Goal: Task Accomplishment & Management: Manage account settings

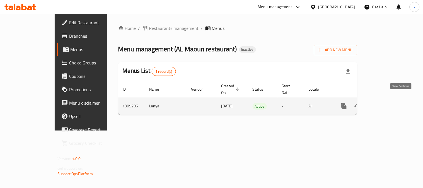
click at [391, 104] on link "enhanced table" at bounding box center [384, 106] width 13 height 13
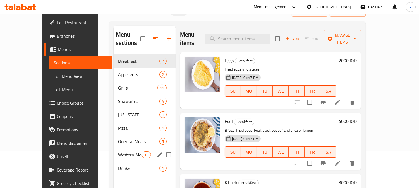
scroll to position [52, 0]
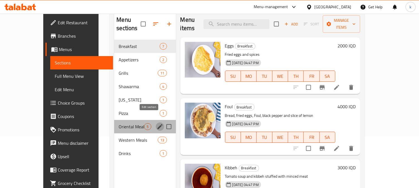
click at [157, 124] on icon "edit" at bounding box center [159, 126] width 5 height 5
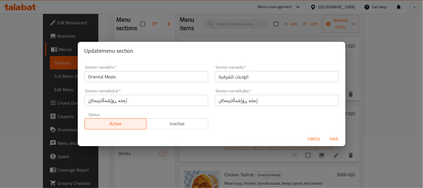
click at [315, 135] on button "Cancel" at bounding box center [315, 139] width 18 height 10
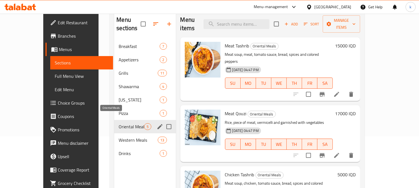
click at [119, 123] on span "Oriental Meals" at bounding box center [131, 126] width 25 height 7
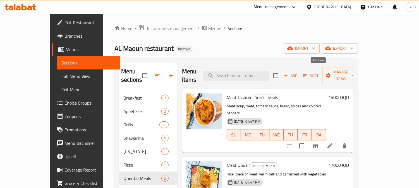
click at [298, 73] on span "Add" at bounding box center [290, 76] width 15 height 6
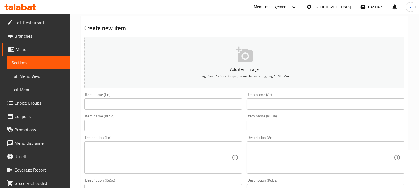
scroll to position [52, 0]
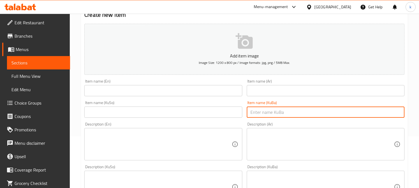
click at [266, 112] on input "text" at bounding box center [326, 112] width 158 height 11
paste input "مریشکی مەندی"
type input "مریشکی مەندی"
click at [215, 117] on input "text" at bounding box center [163, 112] width 158 height 11
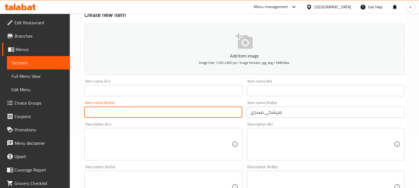
paste input "مریشکی مەندی"
type input "مریشکی مەندی"
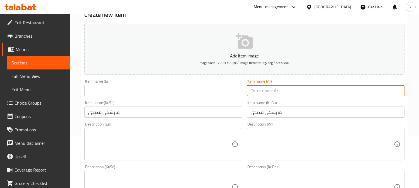
click at [259, 96] on input "text" at bounding box center [326, 90] width 158 height 11
paste input "دجاج مندي"
type input "دجاج مندي"
click at [123, 88] on input "text" at bounding box center [163, 90] width 158 height 11
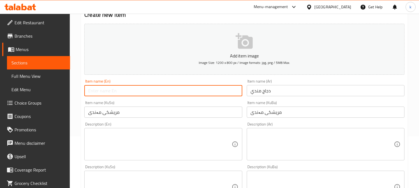
paste input "Chicken Mandi"
type input "Chicken Mandi"
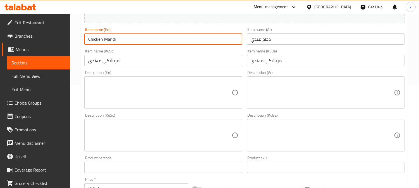
click at [307, 148] on textarea at bounding box center [322, 135] width 143 height 27
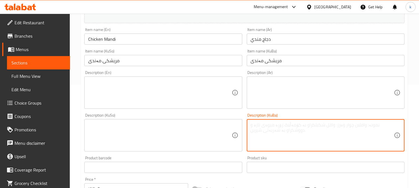
paste textarea "برنجی زەرد، مریشک لەگەڵ بەهارات، لەگەڵ پارچەیەک لیمۆ و بیبەر پێشکەش دەکرێت."
type textarea "برنجی زەرد، مریشک لەگەڵ بەهارات، لەگەڵ پارچەیەک لیمۆ و بیبەر پێشکەش دەکرێت."
click at [282, 96] on textarea at bounding box center [322, 93] width 143 height 27
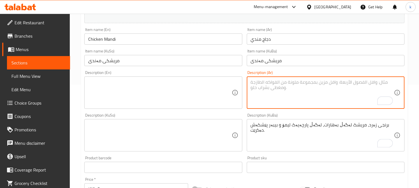
paste textarea "أرز اصفر، دجاج مع توابل وتقدم مع شريحة ليمون وفلفل"
type textarea "أرز اصفر، دجاج مع توابل وتقدم مع شريحة ليمون وفلفل"
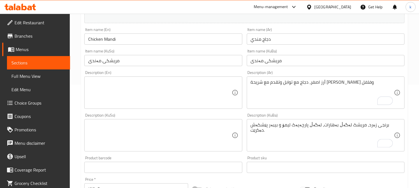
click at [191, 79] on div "Description (En)" at bounding box center [163, 92] width 158 height 32
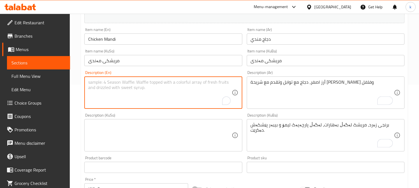
paste textarea "Yellow rice, chicken with spices, served with a slice of lemon and pepper."
type textarea "Yellow rice, chicken with spices, served with a slice of lemon and pepper."
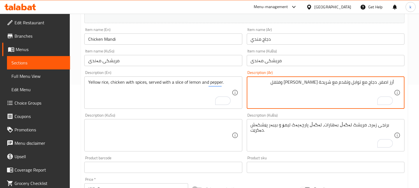
click at [349, 84] on textarea "أرز اصفر، دجاج مع توابل وتقدم مع شريحة ليمون وفلفل" at bounding box center [322, 93] width 143 height 27
type textarea "أرز اصفر، دجاج مع توابل، تقدم مع شريحة ليمون وفلفل"
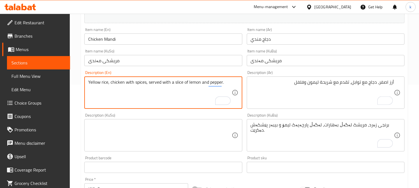
drag, startPoint x: 174, startPoint y: 85, endPoint x: 181, endPoint y: 90, distance: 8.4
click at [183, 81] on textarea "Yellow rice, chicken with spices, served with slice of lemon and pepper." at bounding box center [159, 93] width 143 height 27
click at [183, 81] on textarea "Yellow rice, chicken with spices, served with slice lemon and pepper." at bounding box center [159, 93] width 143 height 27
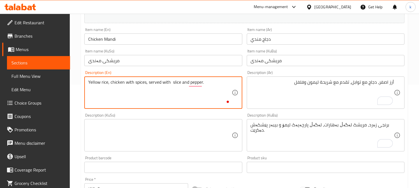
paste textarea "lemon"
click at [219, 82] on textarea "Yellow rice, chicken with spices, served with lemon slice and pepper." at bounding box center [159, 93] width 143 height 27
type textarea "Yellow rice, chicken with spices, served with lemon slices and pepper"
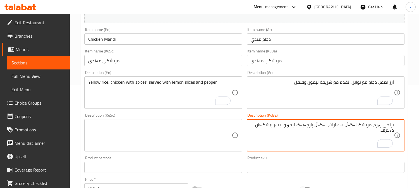
click at [251, 127] on textarea "برنجی زەرد، مریشک لەگەڵ بەهارات، لەگەڵ پارچەیەک لیمۆ و بیبەر پێشکەش دەکرێت." at bounding box center [322, 135] width 143 height 27
drag, startPoint x: 253, startPoint y: 126, endPoint x: 285, endPoint y: 125, distance: 31.8
click at [285, 125] on textarea "برنجی زەرد، مریشک لەگەڵ بەهارات، لەگەڵ پارچەیەک لیمۆ و بیبەر پێشکەش دەکرێت" at bounding box center [322, 135] width 143 height 27
click at [332, 124] on textarea "برنجی زەرد، مریشک لەگەڵ بەهارات، لەگەڵ پارچەیەک لیمۆ و بیبەر" at bounding box center [322, 135] width 143 height 27
paste textarea "پێشکەش دەکرێت"
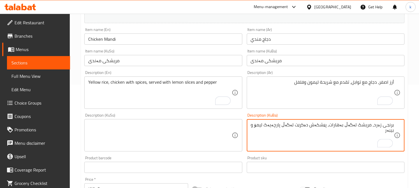
click at [277, 126] on textarea "برنجی زەرد، مریشک لەگەڵ بەهارات، پێشکەش دەکرێت لەگەڵ پارچەیەک لیمۆ و بیبەر" at bounding box center [322, 135] width 143 height 27
click at [292, 123] on textarea "برنجی زەرد، مریشک لەگەڵ بەهارات، پێشکەش دەکرێت لەگەڵ پارچە لیمۆ و بیبەر" at bounding box center [322, 135] width 143 height 27
type textarea "برنجی زەرد، مریشک لەگەڵ بەهارات، پێشکەش دەکرێت لەگەڵ پارچە لیمۆ و بیبەر"
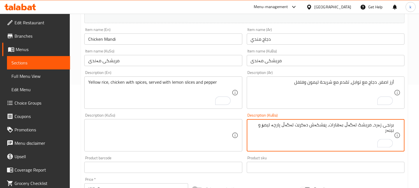
click at [149, 131] on textarea at bounding box center [159, 135] width 143 height 27
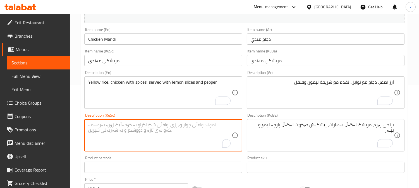
paste textarea "برنجی زەرد، مریشک لەگەڵ بەهارات، پێشکەش دەکرێت لەگەڵ پارچە لیمۆ و بیبەر"
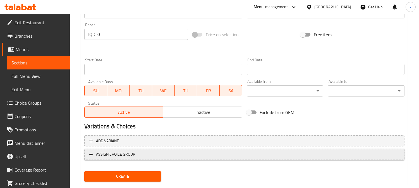
scroll to position [269, 0]
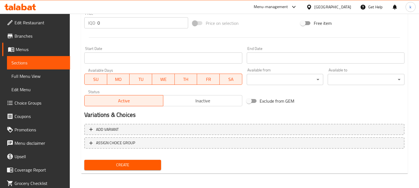
type textarea "برنجی زەرد، مریشک لەگەڵ بەهارات، پێشکەش دەکرێت لەگەڵ پارچە لیمۆ و بیبەر"
click at [142, 162] on span "Create" at bounding box center [123, 165] width 68 height 7
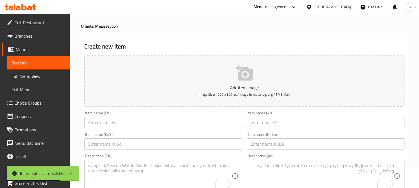
scroll to position [11, 0]
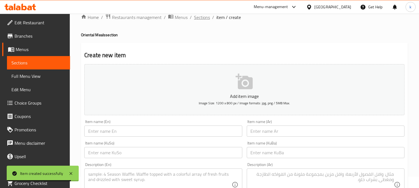
click at [202, 20] on span "Sections" at bounding box center [202, 17] width 16 height 7
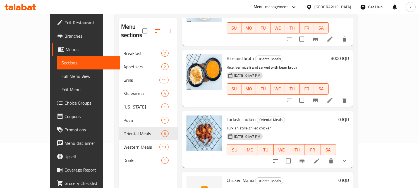
scroll to position [78, 0]
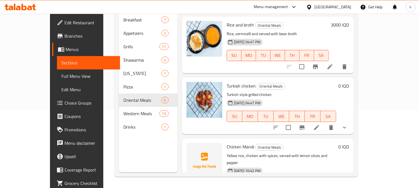
click at [64, 103] on span "Choice Groups" at bounding box center [89, 103] width 51 height 7
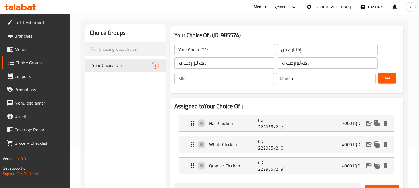
scroll to position [26, 0]
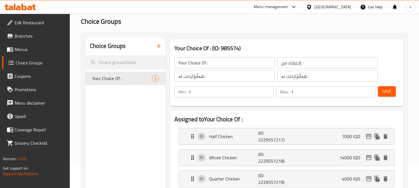
click at [159, 45] on icon "button" at bounding box center [158, 46] width 7 height 7
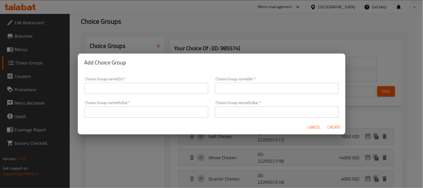
click at [114, 85] on input "text" at bounding box center [147, 88] width 124 height 11
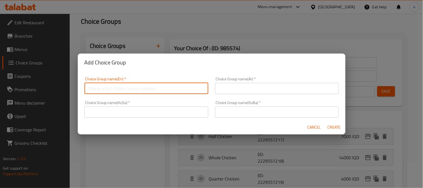
type input "Your Choice Of:"
click at [231, 90] on input "text" at bounding box center [277, 88] width 124 height 11
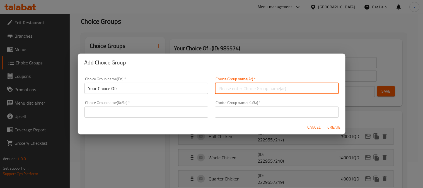
type input "إختيارك من:"
click at [248, 114] on input "text" at bounding box center [277, 112] width 124 height 11
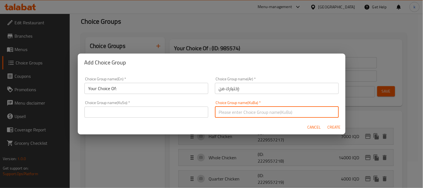
type input "هەڵبژاردنت لە:"
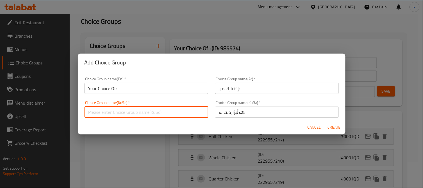
drag, startPoint x: 130, startPoint y: 112, endPoint x: 130, endPoint y: 107, distance: 5.0
click at [130, 112] on input "text" at bounding box center [147, 112] width 124 height 11
type input "هەڵبژاردنت لە:"
click at [149, 82] on div "Choice Group name(En)   * Your Choice Of: Choice Group name(En) *" at bounding box center [147, 85] width 124 height 17
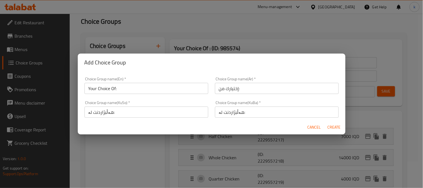
click at [133, 87] on input "Your Choice Of:" at bounding box center [147, 88] width 124 height 11
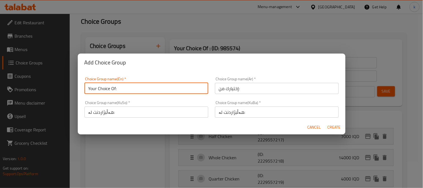
type input "Your Choice Of:"
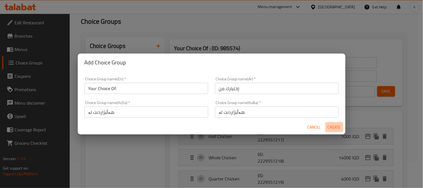
click at [333, 124] on span "Create" at bounding box center [334, 127] width 13 height 7
type input "Your Choice Of:"
type input "إختيارك من:"
type input "هەڵبژاردنت لە:"
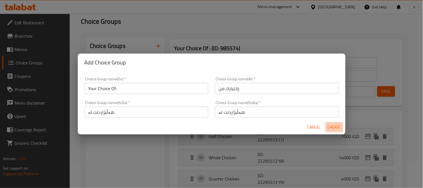
type input "0"
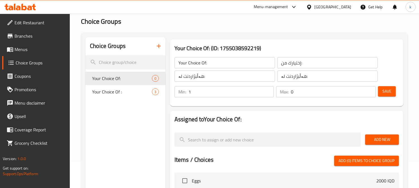
type input "1"
click at [268, 88] on input "1" at bounding box center [231, 91] width 86 height 11
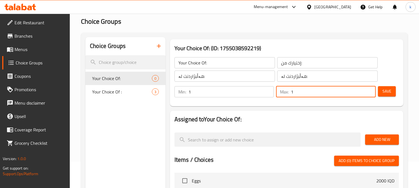
type input "1"
click at [369, 90] on input "1" at bounding box center [333, 91] width 85 height 11
click at [394, 90] on button "Save" at bounding box center [387, 91] width 18 height 10
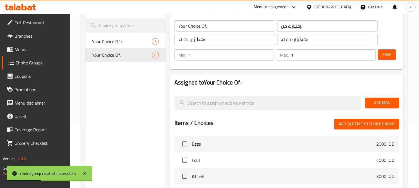
scroll to position [78, 0]
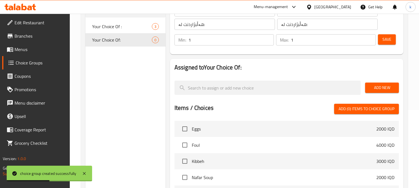
click at [375, 87] on span "Add New" at bounding box center [381, 87] width 25 height 7
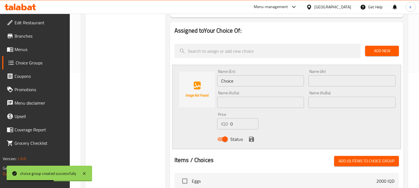
scroll to position [130, 0]
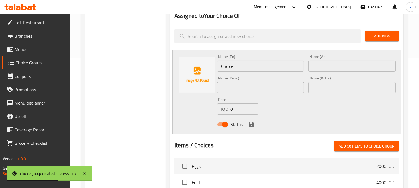
click at [237, 66] on input "Choice" at bounding box center [260, 66] width 87 height 11
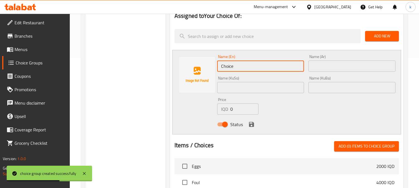
click at [237, 66] on input "Choice" at bounding box center [260, 66] width 87 height 11
type input "Whole Chicken"
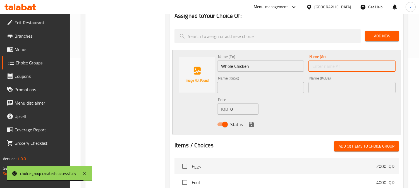
click at [323, 68] on input "text" at bounding box center [351, 66] width 87 height 11
paste input "دجاجة كاملة"
type input "دجاجة كاملة"
click at [325, 85] on input "text" at bounding box center [351, 87] width 87 height 11
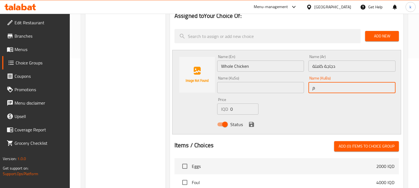
type input "مریشکی تەواو"
click at [326, 87] on input "مریشکی تەواو" at bounding box center [351, 87] width 87 height 11
click at [264, 86] on input "text" at bounding box center [260, 87] width 87 height 11
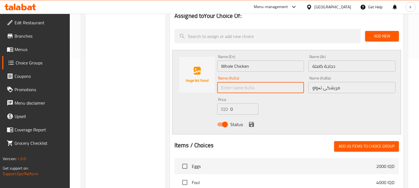
paste input "مریشکی تەواو"
type input "مریشکی تەواو"
drag, startPoint x: 243, startPoint y: 108, endPoint x: 214, endPoint y: 108, distance: 28.7
click at [214, 108] on div "Name (En) Whole Chicken Name (En) Name (Ar) دجاجة كاملة Name (Ar) Name (KuSo) م…" at bounding box center [286, 92] width 229 height 85
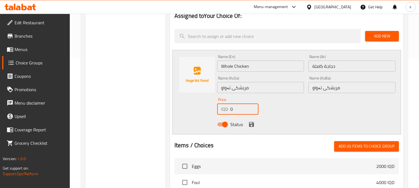
paste input "1600"
type input "16000"
click at [250, 125] on icon "save" at bounding box center [251, 124] width 7 height 7
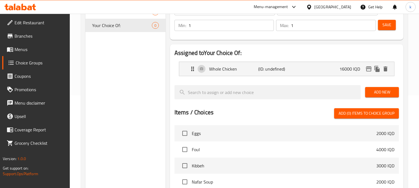
scroll to position [78, 0]
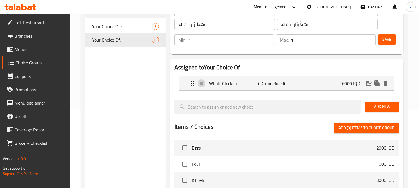
click at [378, 111] on button "Add New" at bounding box center [382, 107] width 34 height 10
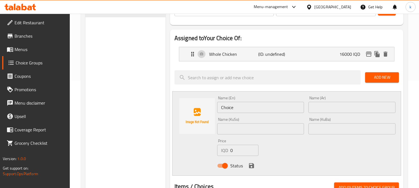
scroll to position [130, 0]
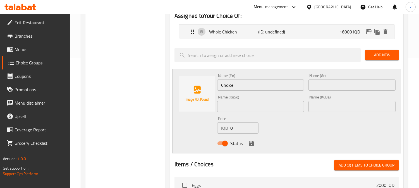
click at [334, 85] on input "text" at bounding box center [351, 85] width 87 height 11
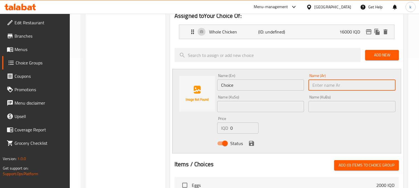
paste input "نصف دجاجة"
type input "نصف دجاجة"
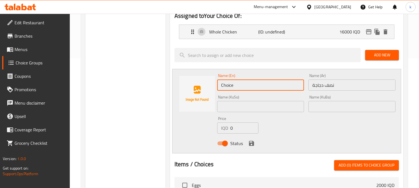
click at [251, 82] on input "Choice" at bounding box center [260, 85] width 87 height 11
click at [322, 109] on input "text" at bounding box center [351, 106] width 87 height 11
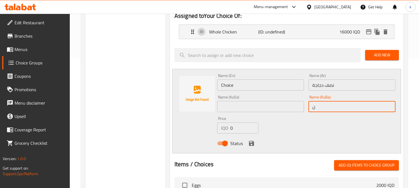
type input "نیو مریشک"
click at [324, 106] on input "نیو مریشک" at bounding box center [351, 106] width 87 height 11
drag, startPoint x: 246, startPoint y: 105, endPoint x: 241, endPoint y: 103, distance: 5.0
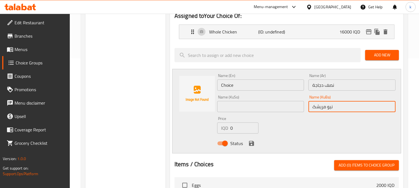
click at [246, 105] on input "text" at bounding box center [260, 106] width 87 height 11
paste input "نیو مریشک"
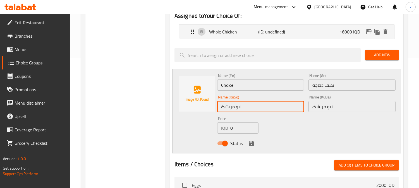
type input "نیو مریشک"
click at [229, 88] on input "Choice" at bounding box center [260, 85] width 87 height 11
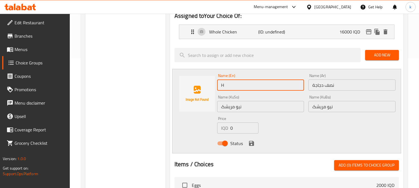
type input "Half Chicken"
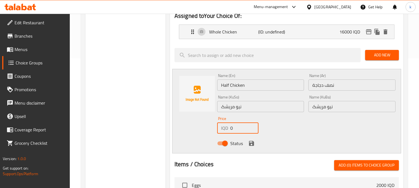
drag, startPoint x: 236, startPoint y: 126, endPoint x: 219, endPoint y: 129, distance: 17.0
click at [220, 128] on div "IQD 0 Price" at bounding box center [237, 128] width 41 height 11
paste input "800"
type input "8000"
click at [252, 141] on icon "save" at bounding box center [251, 143] width 7 height 7
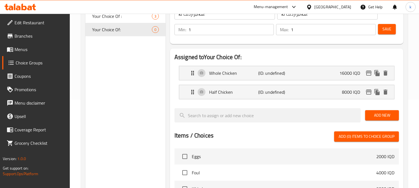
scroll to position [26, 0]
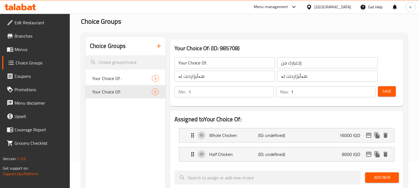
click at [390, 90] on span "Save" at bounding box center [386, 91] width 9 height 7
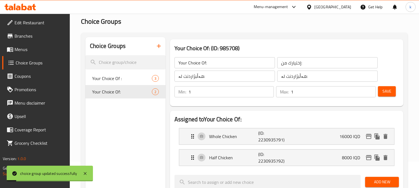
click at [32, 49] on span "Menus" at bounding box center [40, 49] width 51 height 7
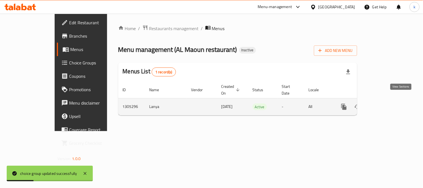
click at [388, 104] on icon "enhanced table" at bounding box center [384, 107] width 7 height 7
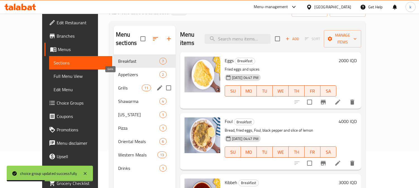
scroll to position [52, 0]
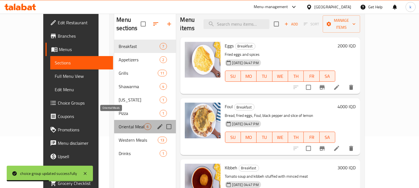
click at [119, 123] on span "Oriental Meals" at bounding box center [131, 126] width 25 height 7
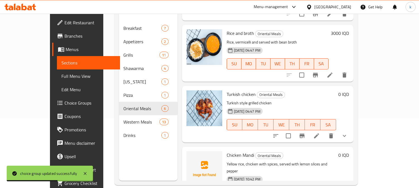
scroll to position [78, 0]
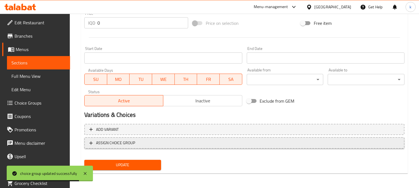
click at [168, 142] on span "ASSIGN CHOICE GROUP" at bounding box center [244, 143] width 310 height 7
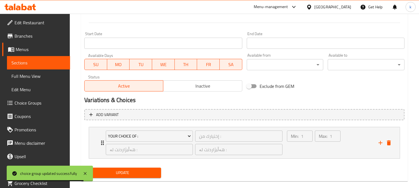
scroll to position [292, 0]
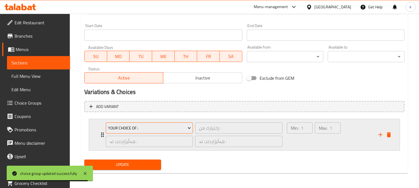
click at [162, 126] on span "Your Choice Of :" at bounding box center [149, 128] width 83 height 7
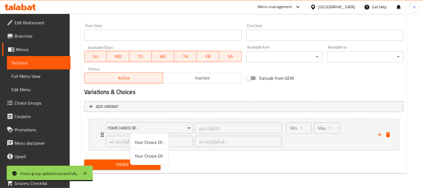
click at [152, 155] on span "Your Choice Of:" at bounding box center [150, 156] width 30 height 7
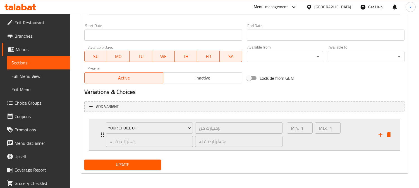
click at [315, 142] on div "Max: 1 ​" at bounding box center [328, 134] width 28 height 27
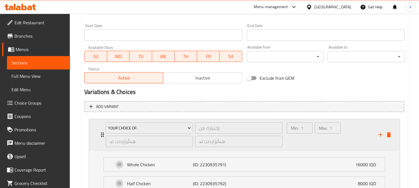
scroll to position [342, 0]
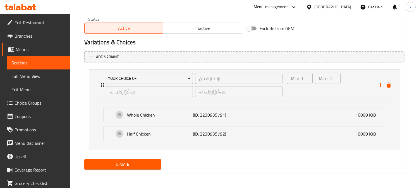
click at [123, 163] on span "Update" at bounding box center [123, 164] width 68 height 7
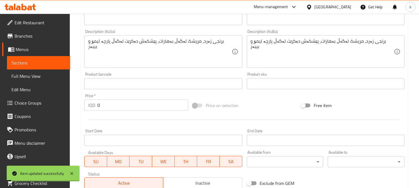
scroll to position [0, 0]
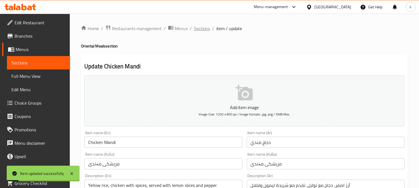
click at [208, 31] on span "Sections" at bounding box center [202, 28] width 16 height 7
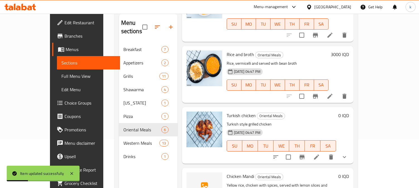
scroll to position [78, 0]
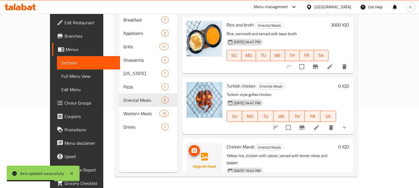
click at [191, 147] on icon "upload picture" at bounding box center [194, 150] width 7 height 7
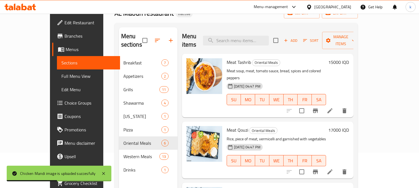
scroll to position [0, 0]
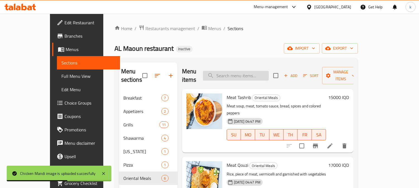
click at [235, 73] on input "search" at bounding box center [236, 76] width 66 height 10
paste input "Chicken Shawerma Sandwich"
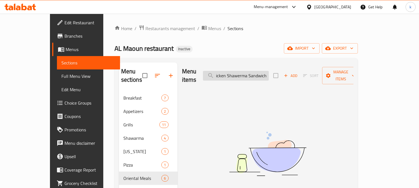
click at [265, 73] on input "Chicken Shawerma Sandwich" at bounding box center [236, 76] width 66 height 10
paste input "search"
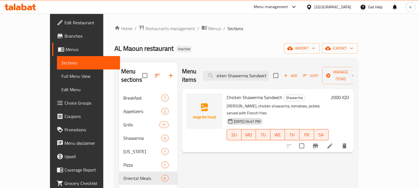
type input "Chicken Shawerma Sandwich"
click at [332, 143] on icon at bounding box center [329, 145] width 5 height 5
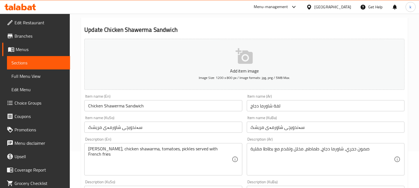
scroll to position [52, 0]
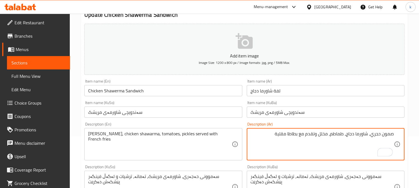
click at [375, 135] on textarea "صمون حجري، شاورما دجاج، طماطم، مخلل وتقدم مع بطاطا مقلية" at bounding box center [322, 144] width 143 height 27
paste textarea "فرنس"
type textarea "صمون فرنسي، شاورما دجاج، طماطم، مخلل وتقدم مع بطاطا مقلية"
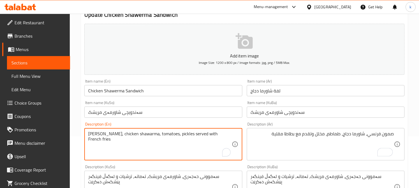
click at [105, 135] on textarea "Hajari samoon, chicken shawarma, tomatoes, pickles served with French fries" at bounding box center [159, 144] width 143 height 27
click at [92, 133] on textarea "Hajari samoon, chicken shawarma, tomatoes, pickles served with French fries" at bounding box center [159, 144] width 143 height 27
paste textarea "French"
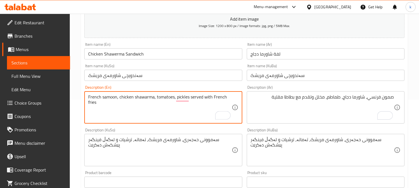
scroll to position [103, 0]
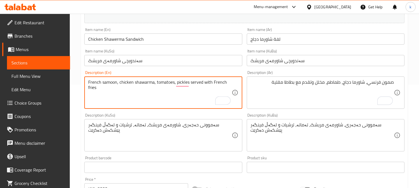
type textarea "French samoon, chicken shawarma, tomatoes, pickles served with French fries"
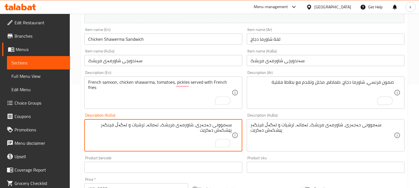
click at [206, 126] on textarea "سەموونی حەجەری، شاورمەی مریشک، تەماتە، ترشیات و لەگەڵ فینگەر پێشکەش دەکرێت" at bounding box center [159, 135] width 143 height 27
paste textarea "فەرەنس"
click at [207, 136] on textarea "سەموونی فەرەنسی، شاورمەی مریشک، تەماتە، ترشیات و لەگەڵ فینگەر پێشکەش دەکرێت" at bounding box center [159, 135] width 143 height 27
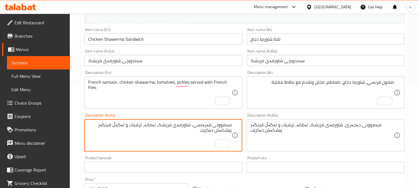
click at [207, 136] on textarea "سەموونی فەرەنسی، شاورمەی مریشک، تەماتە، ترشیات و لەگەڵ فینگەر پێشکەش دەکرێت" at bounding box center [159, 135] width 143 height 27
type textarea "سەموونی فەرەنسی، شاورمەی مریشک، تەماتە، ترشیات و لەگەڵ فینگەر پێشکەش دەکرێت"
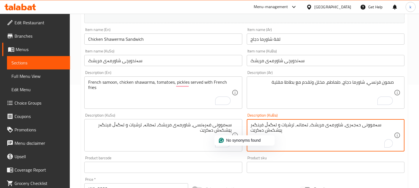
click at [272, 131] on textarea "سەموونی حەجەری، شاورمەی مریشک، تەماتە، ترشیات و لەگەڵ فینگەر پێشکەش دەکرێت" at bounding box center [322, 135] width 143 height 27
paste textarea "فەرەنس"
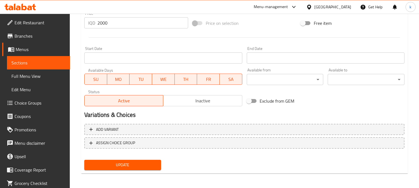
type textarea "سەموونی فەرەنسی، شاورمەی مریشک، تەماتە، ترشیات و لەگەڵ فینگەر پێشکەش دەکرێت"
click at [146, 166] on span "Update" at bounding box center [123, 165] width 68 height 7
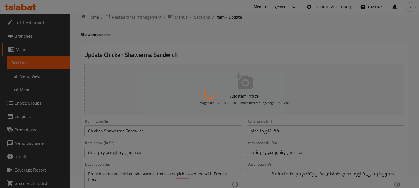
scroll to position [11, 0]
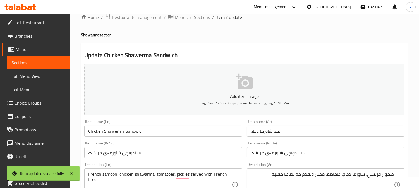
click at [283, 132] on input "لفة شاورما دجاج" at bounding box center [326, 131] width 158 height 11
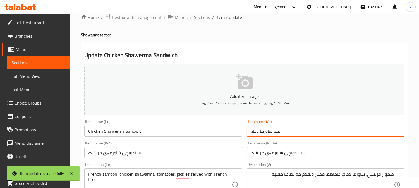
click at [283, 132] on input "لفة شاورما دجاج" at bounding box center [326, 131] width 158 height 11
click at [201, 18] on span "Sections" at bounding box center [202, 17] width 16 height 7
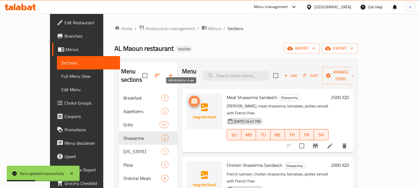
click at [189, 98] on span "upload picture" at bounding box center [194, 101] width 11 height 7
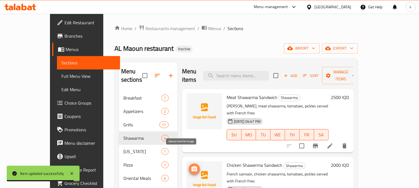
click at [191, 166] on icon "upload picture" at bounding box center [194, 169] width 7 height 7
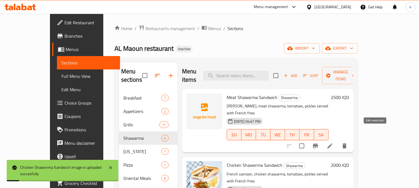
click at [333, 143] on icon at bounding box center [329, 146] width 7 height 7
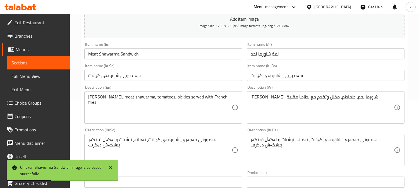
scroll to position [103, 0]
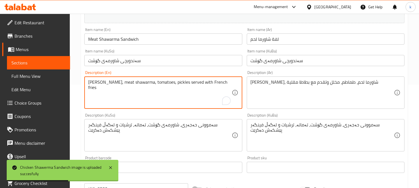
click at [94, 82] on textarea "Hajari samoon, meat shawarma, tomatoes, pickles served with French fries" at bounding box center [159, 93] width 143 height 27
paste textarea "French"
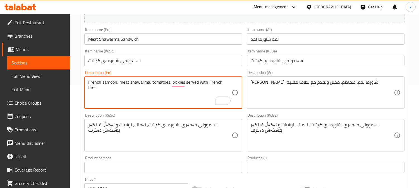
type textarea "French samoon, meat shawarma, tomatoes, pickles served with French fries"
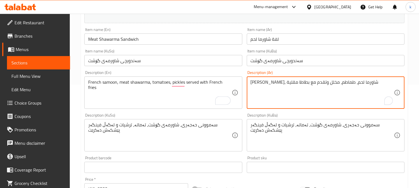
click at [350, 82] on textarea "صمون حجري، شاورما لحم، طماطم، مخلل وتقدم مع بطاطا مقلية" at bounding box center [322, 93] width 143 height 27
paste textarea "فرنس"
type textarea "صمون فرنسي، شاورما لحم، طماطم، مخلل وتقدم مع بطاطا مقلية"
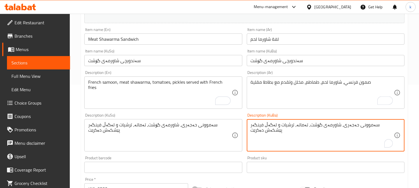
click at [361, 126] on textarea "سەموونی حەجەری، شاورمەی گۆشت، تەماتە، ترشیات و لەگەڵ فینگەر پێشکەش دەکرێت" at bounding box center [322, 135] width 143 height 27
paste textarea "فەرەنس"
click at [343, 128] on textarea "سەموونی فەرەنسی، شاورمەی گۆشت، تەماتە، ترشیات و لەگەڵ فینگەر پێشکەش دەکرێت" at bounding box center [322, 135] width 143 height 27
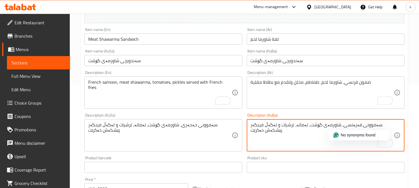
type textarea "سەموونی فەرەنسی، شاورمەی گۆشت، تەماتە، ترشیات و لەگەڵ فینگەر پێشکەش دەکرێت"
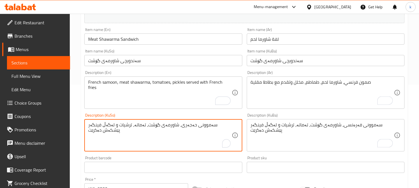
click at [148, 124] on textarea "سەموونی حەجەری، شاورمەی گۆشت، تەماتە، ترشیات و لەگەڵ فینگەر پێشکەش دەکرێت" at bounding box center [159, 135] width 143 height 27
paste textarea "فەرەنس"
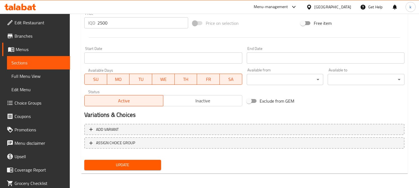
type textarea "سەموونی فەرەنسی، شاورمەی گۆشت، تەماتە، ترشیات و لەگەڵ فینگەر پێشکەش دەکرێت"
click at [119, 163] on span "Update" at bounding box center [123, 165] width 68 height 7
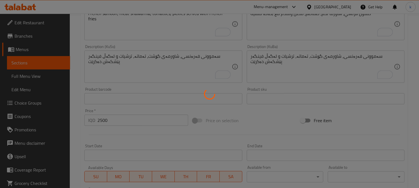
scroll to position [63, 0]
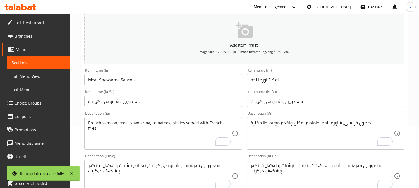
click at [284, 79] on input "لفة شاورما لحم" at bounding box center [326, 79] width 158 height 11
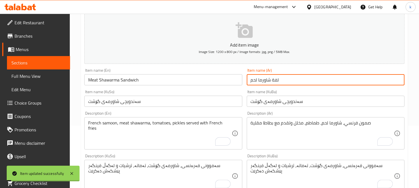
click at [284, 79] on input "لفة شاورما لحم" at bounding box center [326, 79] width 158 height 11
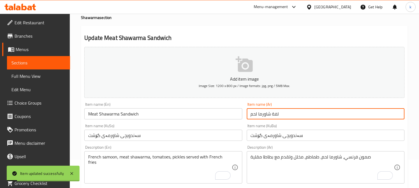
scroll to position [0, 0]
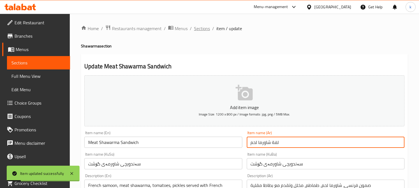
click at [204, 32] on span "Sections" at bounding box center [202, 28] width 16 height 7
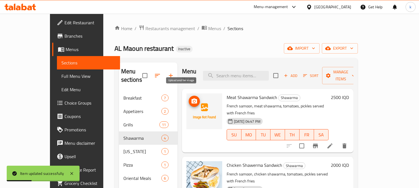
click at [191, 99] on icon "upload picture" at bounding box center [194, 101] width 6 height 5
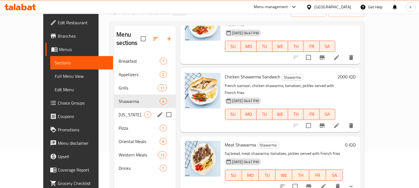
scroll to position [52, 0]
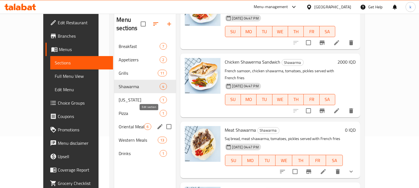
click at [157, 124] on icon "edit" at bounding box center [159, 126] width 5 height 5
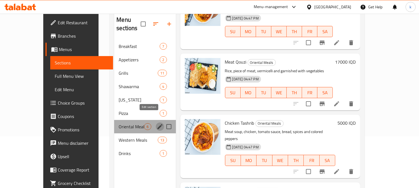
click at [157, 123] on icon "edit" at bounding box center [160, 126] width 7 height 7
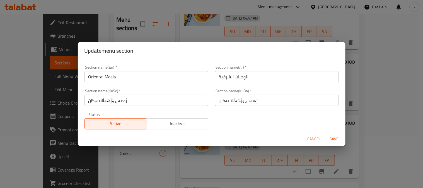
click at [90, 77] on input "Oriental Meals" at bounding box center [147, 76] width 124 height 11
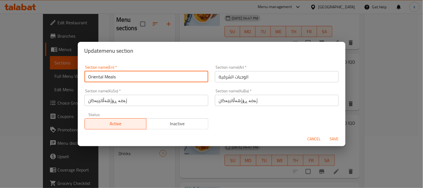
click at [90, 77] on input "Oriental Meals" at bounding box center [147, 76] width 124 height 11
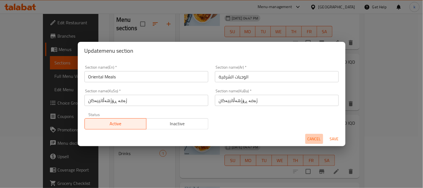
click at [314, 138] on span "Cancel" at bounding box center [314, 139] width 13 height 7
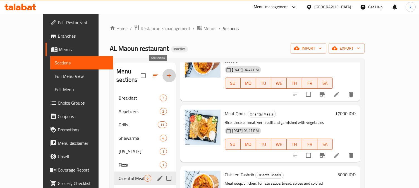
click at [162, 71] on button "button" at bounding box center [168, 75] width 13 height 13
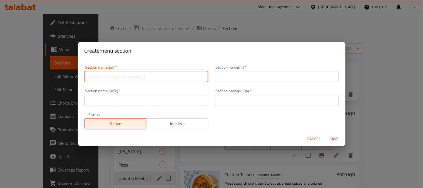
click at [133, 74] on input "text" at bounding box center [147, 76] width 124 height 11
paste input "Eastern trays"
click at [95, 78] on input "Eastern trays" at bounding box center [147, 76] width 124 height 11
paste input "Oriental"
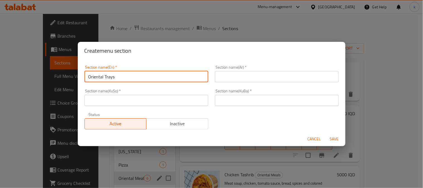
type input "Oriental Trays"
click at [259, 79] on input "text" at bounding box center [277, 76] width 124 height 11
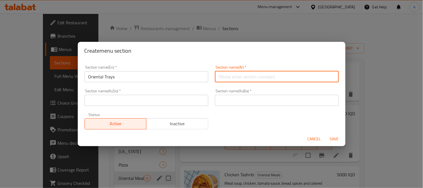
paste input "صواني الشرقي"
type input "صواني الشرقي"
click at [247, 101] on input "text" at bounding box center [277, 100] width 124 height 11
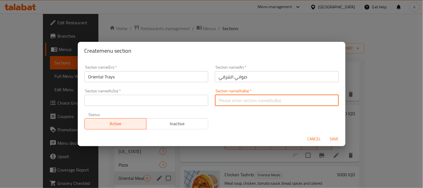
paste input "سینی ڕۆژهەڵاتی"
type input "سینی ڕۆژهەڵاتی"
click at [175, 100] on input "text" at bounding box center [147, 100] width 124 height 11
paste input "سینی ڕۆژهەڵاتی"
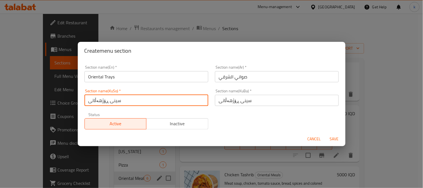
type input "سینی ڕۆژهەڵاتی"
click at [250, 78] on input "صواني الشرقي" at bounding box center [277, 76] width 124 height 11
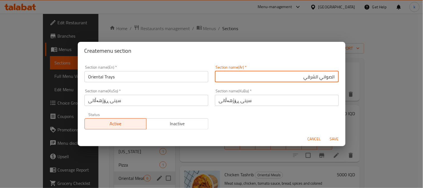
click at [294, 80] on input "الصواني الشرقي" at bounding box center [277, 76] width 124 height 11
type input "الصواني الشرقي"
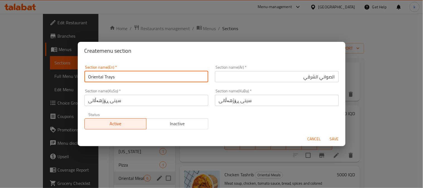
click at [91, 76] on input "Oriental Trays" at bounding box center [147, 76] width 124 height 11
click at [333, 139] on span "Save" at bounding box center [334, 139] width 13 height 7
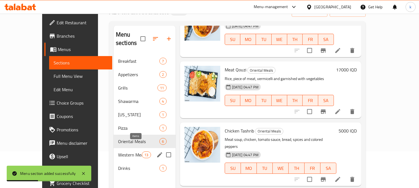
scroll to position [52, 0]
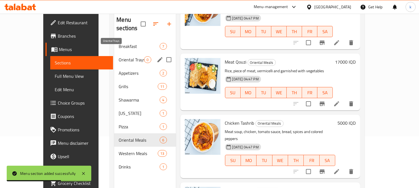
click at [122, 56] on span "Oriental Trays" at bounding box center [131, 59] width 25 height 7
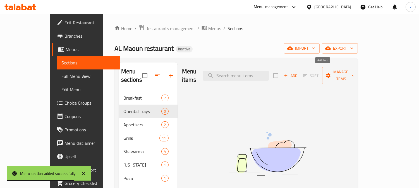
click at [298, 73] on span "Add" at bounding box center [290, 76] width 15 height 6
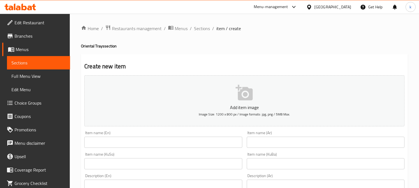
scroll to position [52, 0]
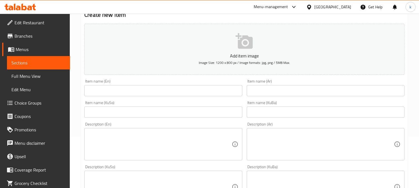
drag, startPoint x: 266, startPoint y: 110, endPoint x: 262, endPoint y: 109, distance: 3.7
click at [266, 110] on input "text" at bounding box center [326, 112] width 158 height 11
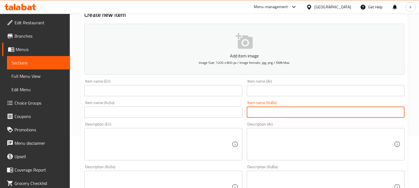
paste input "سینی مریشک"
type input "سینی مریشک"
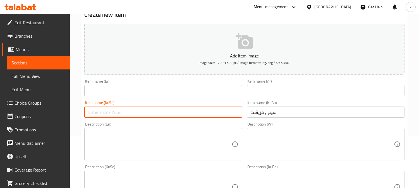
drag, startPoint x: 213, startPoint y: 109, endPoint x: 244, endPoint y: 105, distance: 30.4
click at [213, 109] on input "text" at bounding box center [163, 112] width 158 height 11
paste input "سینی مریشک"
type input "سینی مریشک"
click at [267, 96] on input "text" at bounding box center [326, 90] width 158 height 11
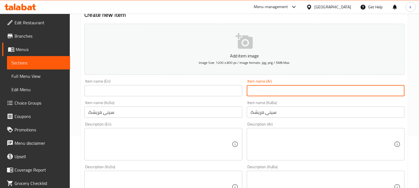
paste input "صينية دجاج"
type input "صينية دجاج"
click at [119, 92] on input "text" at bounding box center [163, 90] width 158 height 11
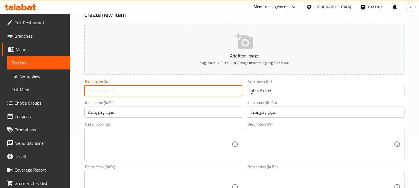
paste input "Chicken Tray"
type input "Chicken Tray"
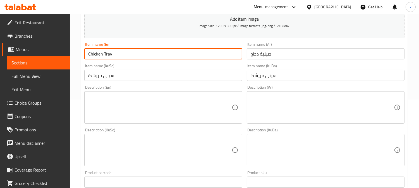
scroll to position [103, 0]
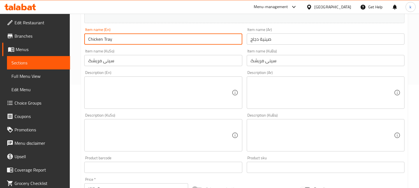
click at [96, 95] on textarea at bounding box center [159, 93] width 143 height 27
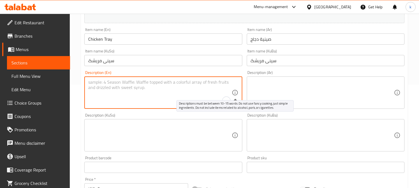
paste textarea "White rice, yellow rice, vermicelli, grilled chicken, onions, tomatoes, carrots…"
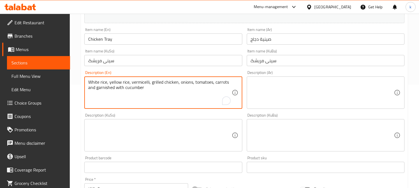
type textarea "White rice, yellow rice, vermicelli, grilled chicken, onions, tomatoes, carrots…"
click at [301, 97] on textarea at bounding box center [322, 93] width 143 height 27
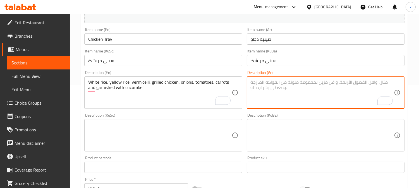
paste textarea "أرز ابيض، أرز اصفر، شعيرية، دجاج مشوي، بصل، طماطم، جزر ومزينة بالخيار"
type textarea "أرز ابيض، أرز اصفر، شعيرية، دجاج مشوي، بصل، طماطم، جزر ومزينة بالخيار"
click at [297, 133] on textarea at bounding box center [322, 135] width 143 height 27
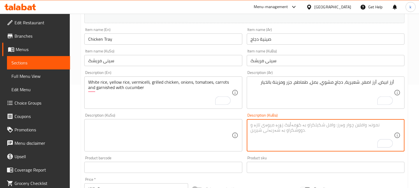
paste textarea "برنجی سپی و برنجی زەرد و ڤێرمیسێلی و مریشکی کبابی و پیاز و تەماتە و گێزەر و بە …"
click at [369, 126] on textarea "برنجی سپی و برنجی زەرد و ڤێرمیسێلی و مریشکی کبابی و پیاز و تەماتە و گێزەر و بە …" at bounding box center [322, 135] width 143 height 27
type textarea "برنجی سپی، برنجی زەرد، و مریشکی کبابی و پیاز و تەماتە و گێزەر و بە خەیار ڕازاوە"
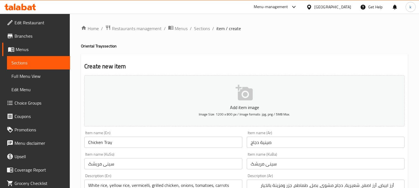
scroll to position [103, 0]
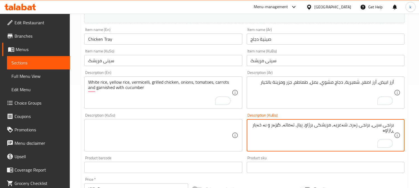
click at [255, 127] on textarea "برنجی سپی، برنجی زەرد، شەعریە، مریشکی برژاو، پیاز، تەماتە، گێزەر و بە خەیار ڕاز…" at bounding box center [322, 135] width 143 height 27
click at [301, 124] on textarea "برنجی سپی، برنجی زەرد، شەعریە، مریشکی برژاو، پیاز، تەماتە، گێزەر و ڕازاوەتەوە ب…" at bounding box center [322, 135] width 143 height 27
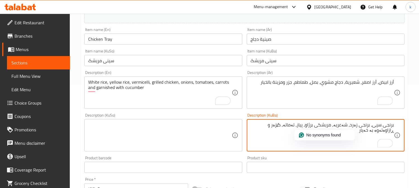
type textarea "برنجی سپی، برنجی زەرد، شەعریە، مریشکی برژاو، پیاز، تەماتە، گێزەر و ڕازاوەتەوە ب…"
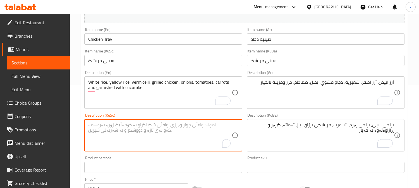
click at [157, 123] on textarea "To enrich screen reader interactions, please activate Accessibility in Grammarl…" at bounding box center [159, 135] width 143 height 27
paste textarea "برنجی سپی، برنجی زەرد، شەعریە، مریشکی برژاو، پیاز، تەماتە، گێزەر و ڕازاوەتەوە ب…"
type textarea "برنجی سپی، برنجی زەرد، شەعریە، مریشکی برژاو، پیاز، تەماتە، گێزەر و ڕازاوەتەوە ب…"
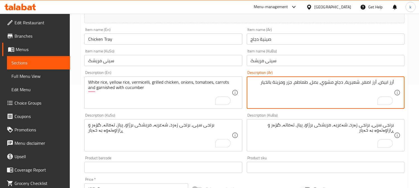
click at [279, 83] on textarea "أرز ابيض، أرز اصفر، شعيرية، دجاج مشوي، بصل، طماطم، جزر ومزينة بالخيار" at bounding box center [322, 93] width 143 height 27
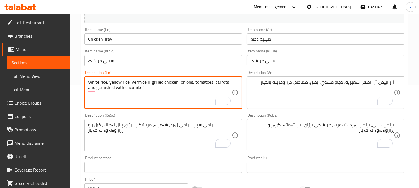
click at [103, 88] on textarea "White rice, yellow rice, vermicelli, grilled chicken, onions, tomatoes, carrots…" at bounding box center [159, 93] width 143 height 27
paste textarea "And decorated"
click at [99, 88] on textarea "White rice, yellow rice, vermicelli, grilled chicken, onions, tomatoes, carrots…" at bounding box center [159, 93] width 143 height 27
click at [115, 87] on textarea "White rice, yellow rice, vermicelli, grilled chicken, onions, tomatoes, carrots…" at bounding box center [159, 93] width 143 height 27
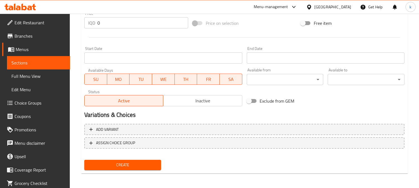
type textarea "White rice, yellow rice, vermicelli, grilled chicken, onions, tomatoes, carrots…"
click at [153, 162] on span "Create" at bounding box center [123, 165] width 68 height 7
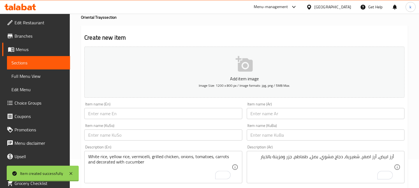
scroll to position [0, 0]
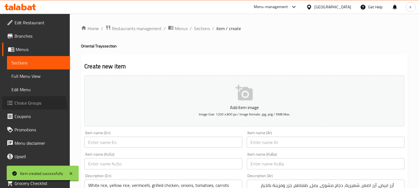
click at [24, 108] on link "Choice Groups" at bounding box center [36, 102] width 68 height 13
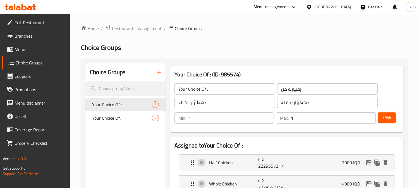
click at [158, 75] on icon "button" at bounding box center [158, 72] width 7 height 7
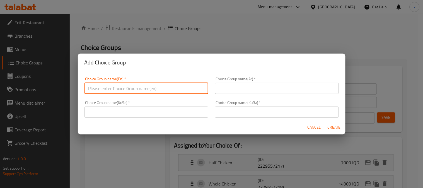
click at [117, 87] on input "text" at bounding box center [147, 88] width 124 height 11
type input "Your Choice Of:5"
click at [226, 86] on input "text" at bounding box center [277, 88] width 124 height 11
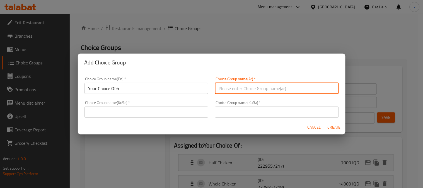
type input "إختيارك من:"
drag, startPoint x: 235, startPoint y: 116, endPoint x: 242, endPoint y: 97, distance: 20.0
click at [235, 116] on input "text" at bounding box center [277, 112] width 124 height 11
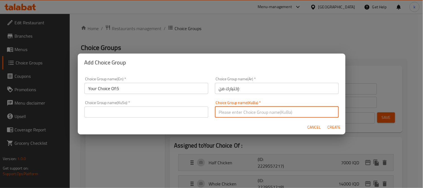
type input "هەڵبژاردنت لە:"
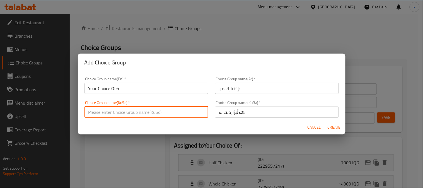
drag, startPoint x: 131, startPoint y: 111, endPoint x: 130, endPoint y: 106, distance: 4.5
click at [131, 111] on input "text" at bounding box center [147, 112] width 124 height 11
type input "هەڵبژاردنت لە:"
click at [329, 128] on span "Create" at bounding box center [334, 127] width 13 height 7
type input "Your Choice Of:5"
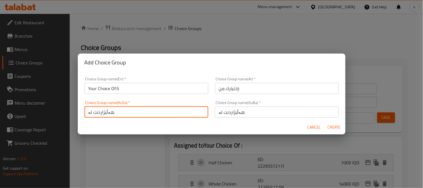
type input "إختيارك من:"
type input "هەڵبژاردنت لە:"
type input "0"
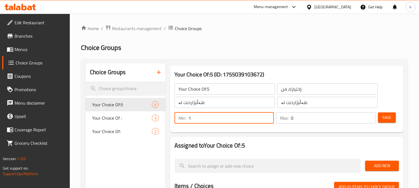
type input "1"
click at [268, 115] on input "1" at bounding box center [231, 117] width 86 height 11
click at [372, 117] on input "0" at bounding box center [333, 117] width 85 height 11
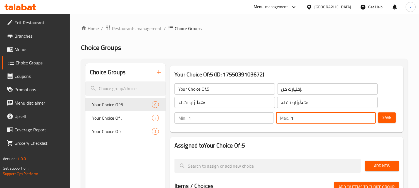
type input "1"
click at [370, 116] on input "1" at bounding box center [333, 117] width 85 height 11
click at [386, 116] on span "Save" at bounding box center [386, 117] width 9 height 7
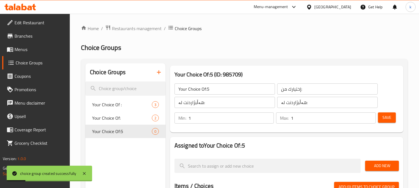
scroll to position [52, 0]
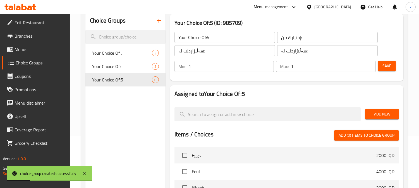
click at [388, 117] on span "Add New" at bounding box center [381, 114] width 25 height 7
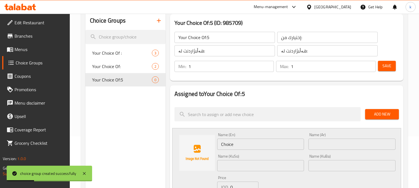
scroll to position [103, 0]
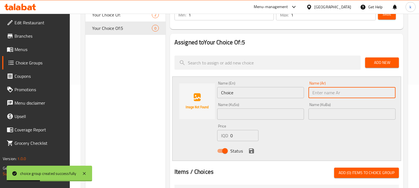
click at [324, 95] on input "text" at bounding box center [351, 92] width 87 height 11
paste input "نفرين ونصف دجاجة"
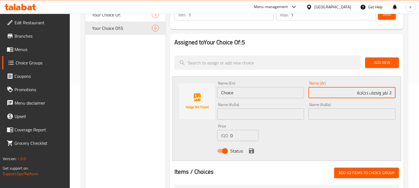
type input "2 نفر ونصف دجاجة"
click at [366, 112] on input "text" at bounding box center [351, 114] width 87 height 11
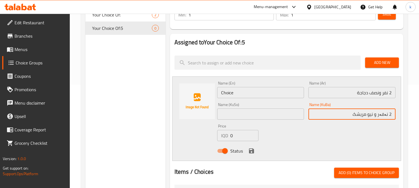
click at [365, 110] on input "2 نەفەر و نیو مریشک" at bounding box center [351, 114] width 87 height 11
type input "2 نەفەر و نیو مریشک"
click at [245, 113] on input "text" at bounding box center [260, 114] width 87 height 11
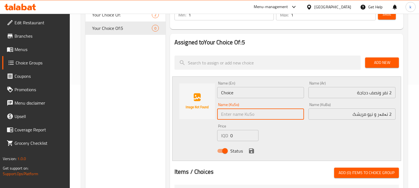
paste input "2 نەفەر و نیو مریشک"
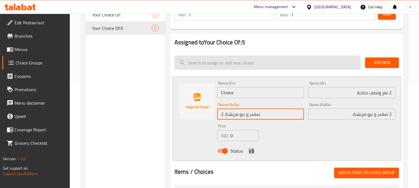
type input "2 نەفەر و نیو مریشک"
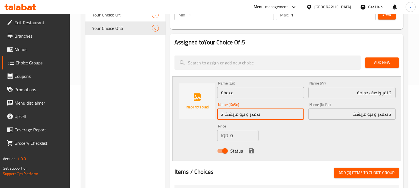
click at [229, 96] on input "Choice" at bounding box center [260, 92] width 87 height 11
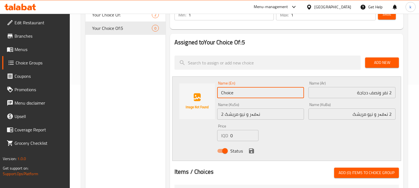
click at [229, 96] on input "Choice" at bounding box center [260, 92] width 87 height 11
click at [223, 90] on input "2Nafar And Half Chicken" at bounding box center [260, 92] width 87 height 11
type input "2 Nafar And Half Chicken"
drag, startPoint x: 277, startPoint y: 92, endPoint x: 245, endPoint y: 91, distance: 32.4
click at [245, 91] on input "2 Nafar And Half Chicken" at bounding box center [260, 92] width 87 height 11
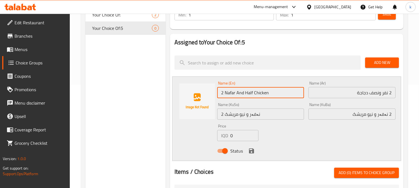
drag, startPoint x: 234, startPoint y: 133, endPoint x: 216, endPoint y: 131, distance: 18.0
click at [216, 131] on div "Price IQD 0 Price" at bounding box center [238, 132] width 46 height 21
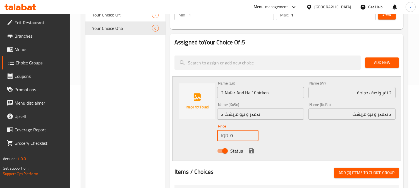
paste input "1300"
type input "13000"
click at [250, 151] on icon "save" at bounding box center [251, 150] width 5 height 5
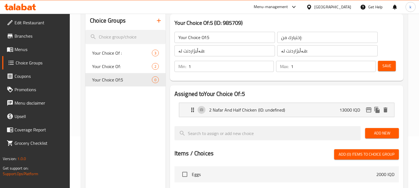
click at [380, 135] on span "Add New" at bounding box center [381, 133] width 25 height 7
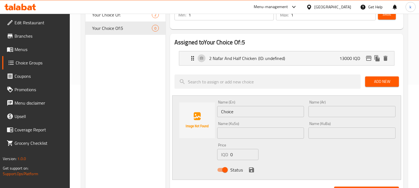
click at [341, 109] on input "text" at bounding box center [351, 111] width 87 height 11
paste input "3 نفرات ونصف دجاجة"
type input "3 نفرات ونصف دجاجة"
click at [348, 136] on input "text" at bounding box center [351, 133] width 87 height 11
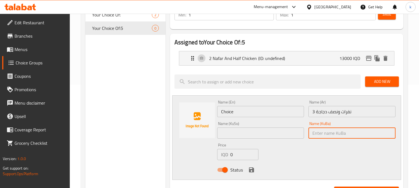
type input "3"
paste input "3 نفرات ونصف دجاجة"
type input "3 نفرات ونصف دجاجة"
paste input "2 نەفەر و نیو مریشک"
click at [389, 134] on input "2 نەفەر و نیو مریشک" at bounding box center [351, 133] width 87 height 11
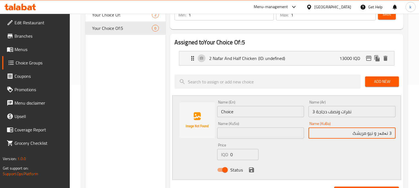
type input "3 نەفەر و نیو مریشک"
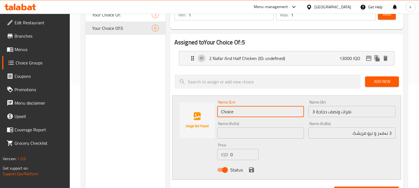
click at [257, 114] on input "Choice" at bounding box center [260, 111] width 87 height 11
paste input "Half Chicken"
type input "3 Nafar And Half Chicken"
click at [351, 116] on input "3 نفرات ونصف دجاجة" at bounding box center [351, 111] width 87 height 11
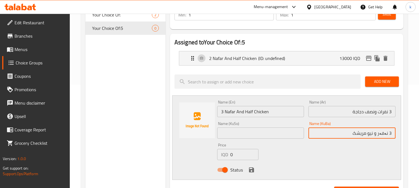
click at [370, 136] on input "3 نەفەر و نیو مریشک" at bounding box center [351, 133] width 87 height 11
click at [246, 134] on input "text" at bounding box center [260, 133] width 87 height 11
paste input "3 نەفەر و نیو مریشک"
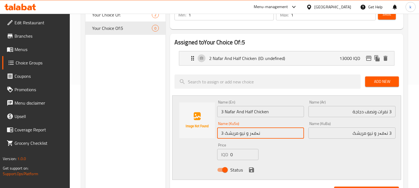
type input "3 نەفەر و نیو مریشک"
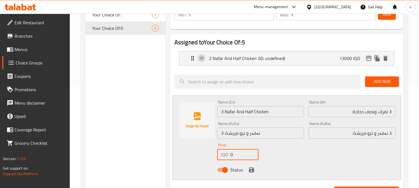
drag, startPoint x: 236, startPoint y: 154, endPoint x: 202, endPoint y: 154, distance: 33.8
click at [200, 154] on div "Name (En) 3 Nafar And Half Chicken Name (En) Name (Ar) 3 نفرات ونصف دجاجة Name …" at bounding box center [286, 137] width 229 height 85
paste input "1500"
type input "15000"
click at [249, 165] on div "Status" at bounding box center [306, 169] width 183 height 15
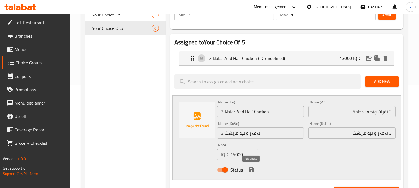
click at [250, 167] on icon "save" at bounding box center [251, 170] width 7 height 7
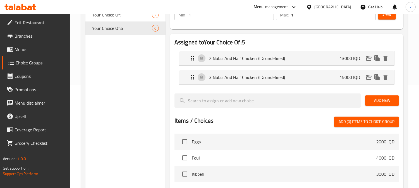
click at [389, 102] on span "Add New" at bounding box center [381, 100] width 25 height 7
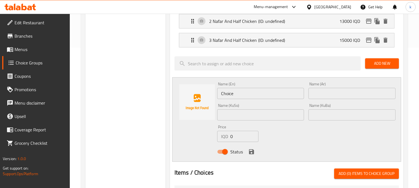
scroll to position [155, 0]
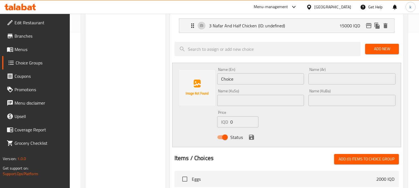
click at [334, 102] on input "text" at bounding box center [351, 100] width 87 height 11
paste input "سینی مریشکی مامناوەند"
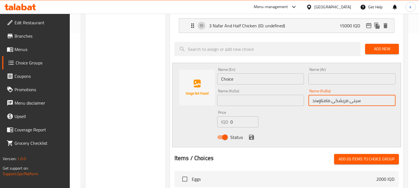
type input "سینی مریشکی مامناوەند"
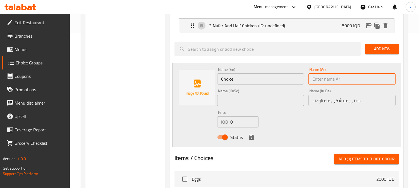
click at [330, 79] on input "text" at bounding box center [351, 78] width 87 height 11
paste input "صينية دجاج وسط"
type input "صينية دجاج وسط"
click at [233, 76] on input "Choice" at bounding box center [260, 78] width 87 height 11
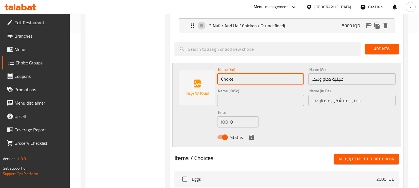
paste input "Medium chicken tray"
drag, startPoint x: 241, startPoint y: 80, endPoint x: 270, endPoint y: 83, distance: 29.2
click at [241, 79] on input "Medium chicken tray" at bounding box center [260, 78] width 87 height 11
type input "Medium Chicken Tray"
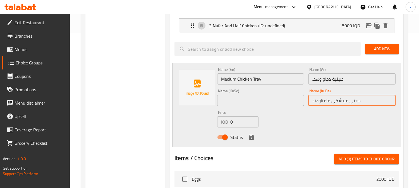
click at [377, 103] on input "سینی مریشکی مامناوەند" at bounding box center [351, 100] width 87 height 11
click at [377, 103] on input "سینی مریشکی ناوەند" at bounding box center [351, 100] width 87 height 11
type input "سینی مریشکی ناوەند"
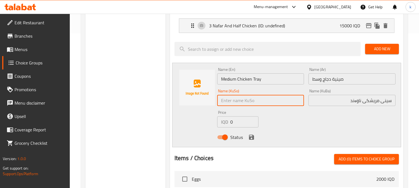
click at [278, 98] on input "text" at bounding box center [260, 100] width 87 height 11
paste input "سینی مریشکی ناوەند"
type input "سینی مریشکی ناوەند"
click at [201, 121] on div "Name (En) Medium Chicken Tray Name (En) Name (Ar) صينية دجاج وسط Name (Ar) Name…" at bounding box center [286, 105] width 229 height 85
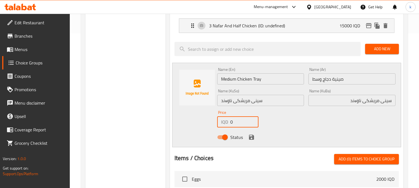
paste input "2000"
type input "20000"
click at [250, 135] on icon "save" at bounding box center [251, 137] width 7 height 7
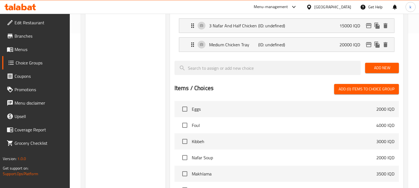
click at [371, 69] on span "Add New" at bounding box center [381, 67] width 25 height 7
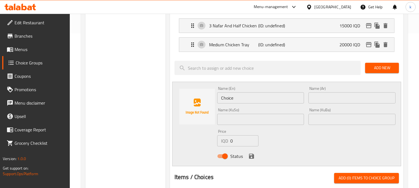
click at [254, 101] on input "Choice" at bounding box center [260, 97] width 87 height 11
paste input "large chicken tray"
type input "large chicken tray"
click at [309, 93] on input "text" at bounding box center [351, 97] width 87 height 11
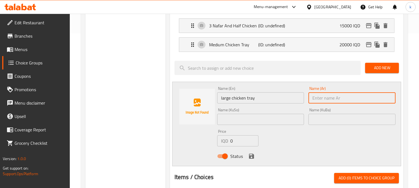
paste input "صينية دجاج كبير"
type input "صينية دجاج كبير"
click at [341, 119] on input "text" at bounding box center [351, 119] width 87 height 11
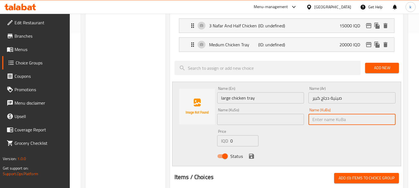
paste input "سینی گەورەی مریشک"
click at [358, 118] on input "سینی گەورەی مریشک" at bounding box center [351, 119] width 87 height 11
paste input "مریشک"
click at [367, 119] on input "سینی مریشکی گەورە" at bounding box center [351, 119] width 87 height 11
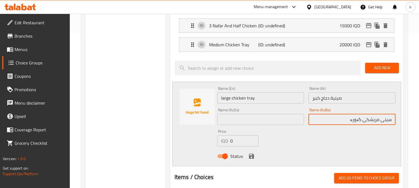
click at [367, 119] on input "سینی مریشکی گەورە" at bounding box center [351, 119] width 87 height 11
type input "سینی مریشکی گەورە"
click at [255, 118] on input "text" at bounding box center [260, 119] width 87 height 11
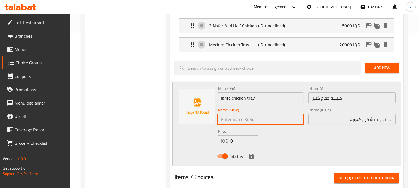
paste input "سینی مریشکی گەورە"
type input "سینی مریشکی گەورە"
click at [224, 97] on input "large chicken tray" at bounding box center [260, 97] width 87 height 11
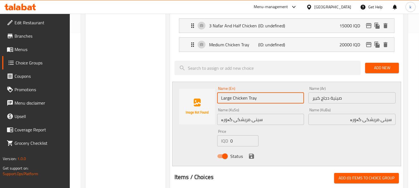
type input "Large Chicken Tray"
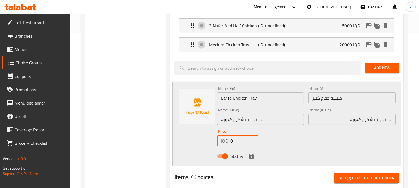
drag, startPoint x: 236, startPoint y: 140, endPoint x: 216, endPoint y: 142, distance: 20.2
click at [216, 141] on div "Price IQD 0 Price" at bounding box center [238, 137] width 46 height 21
paste input "2500"
type input "25000"
click at [249, 154] on icon "save" at bounding box center [251, 156] width 7 height 7
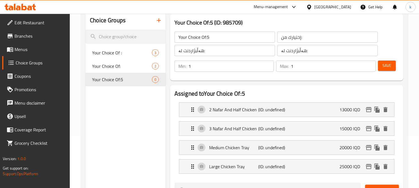
scroll to position [52, 0]
drag, startPoint x: 392, startPoint y: 68, endPoint x: 390, endPoint y: 71, distance: 3.6
click at [392, 68] on button "Save" at bounding box center [387, 66] width 18 height 10
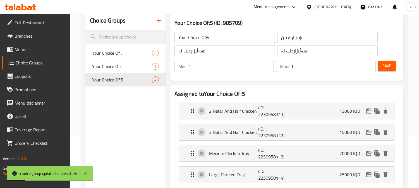
click at [225, 41] on input "Your Choice Of:5" at bounding box center [224, 37] width 100 height 11
type input "Your Choice Of:"
click at [388, 68] on span "Save" at bounding box center [386, 66] width 9 height 7
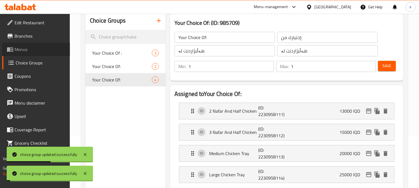
click at [31, 50] on span "Menus" at bounding box center [40, 49] width 51 height 7
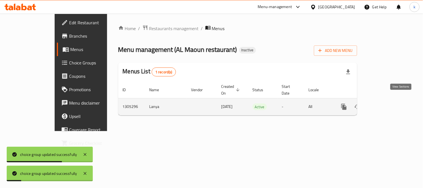
click at [391, 100] on link "enhanced table" at bounding box center [384, 106] width 13 height 13
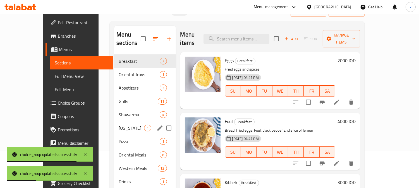
scroll to position [52, 0]
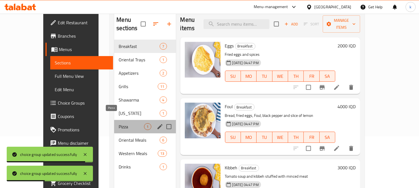
click at [129, 123] on span "Pizza" at bounding box center [131, 126] width 25 height 7
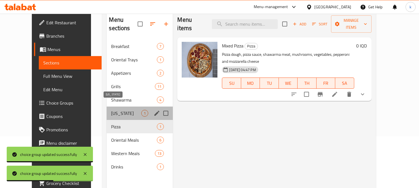
click at [127, 110] on span "Kentucky" at bounding box center [126, 113] width 30 height 7
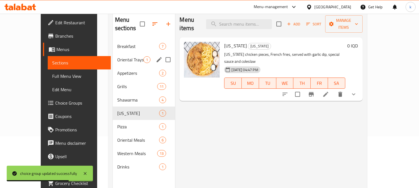
click at [117, 56] on span "Oriental Trays" at bounding box center [130, 59] width 27 height 7
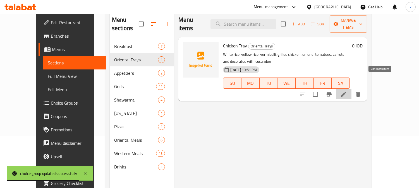
click at [346, 92] on icon at bounding box center [343, 94] width 5 height 5
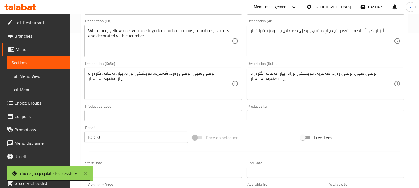
scroll to position [103, 0]
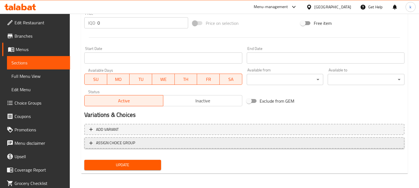
click at [171, 144] on span "ASSIGN CHOICE GROUP" at bounding box center [244, 143] width 310 height 7
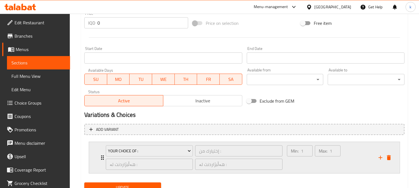
scroll to position [292, 0]
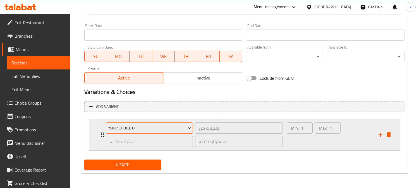
click at [167, 125] on span "Your Choice Of :" at bounding box center [149, 128] width 83 height 7
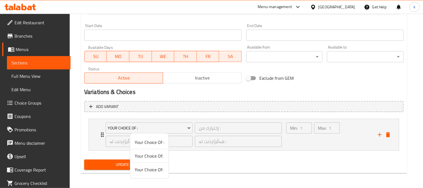
click at [151, 168] on span "Your Choice Of:" at bounding box center [150, 169] width 30 height 7
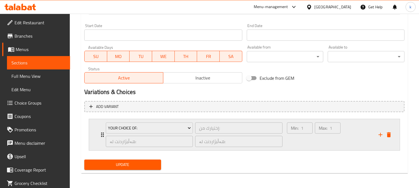
click at [334, 135] on div "Max: 1 ​" at bounding box center [328, 134] width 28 height 27
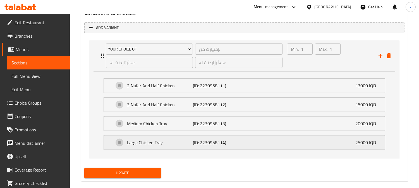
scroll to position [380, 0]
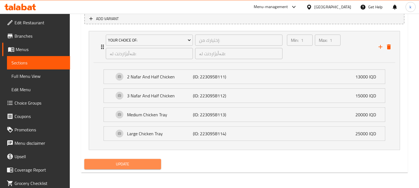
click at [145, 166] on span "Update" at bounding box center [123, 164] width 68 height 7
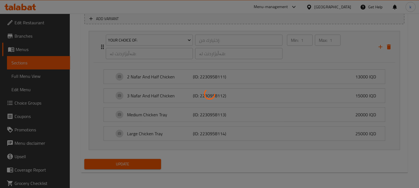
scroll to position [70, 0]
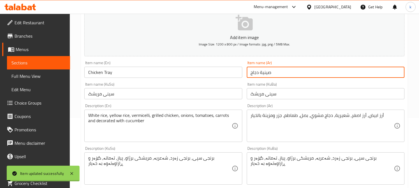
click at [283, 73] on input "صينية دجاج" at bounding box center [326, 72] width 158 height 11
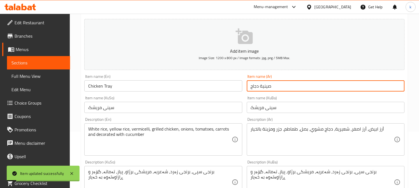
scroll to position [0, 0]
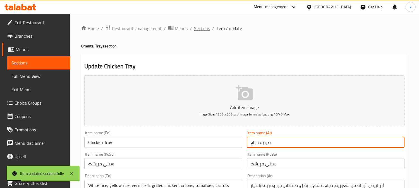
click at [197, 26] on span "Sections" at bounding box center [202, 28] width 16 height 7
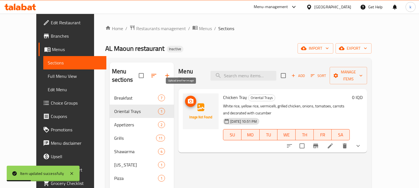
click at [185, 98] on span "upload picture" at bounding box center [190, 101] width 11 height 7
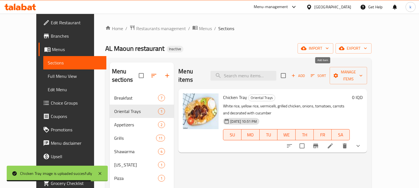
click at [306, 73] on span "Add" at bounding box center [297, 76] width 15 height 6
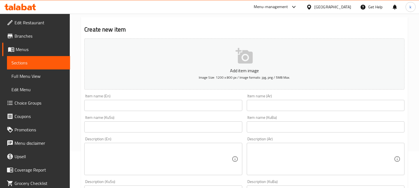
scroll to position [52, 0]
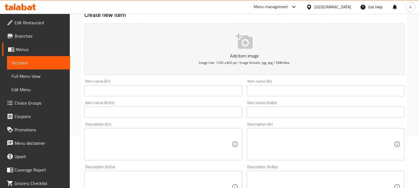
click at [274, 104] on div "Item name (KuBa) Item name (KuBa)" at bounding box center [326, 109] width 158 height 17
click at [274, 116] on input "text" at bounding box center [326, 112] width 158 height 11
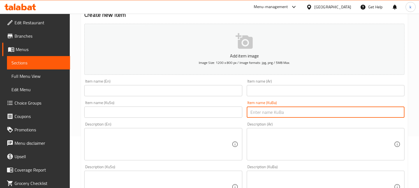
paste input "سینی قۆزی"
type input "سینی قۆزی"
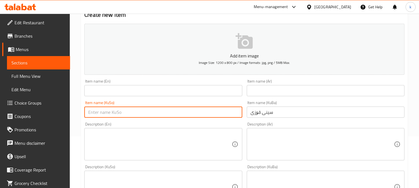
click at [218, 116] on input "text" at bounding box center [163, 112] width 158 height 11
paste input "سینی قۆزی"
type input "سینی قۆزی"
click at [261, 99] on div "Item name (KuBa) سینی قۆزی Item name (KuBa)" at bounding box center [325, 109] width 162 height 21
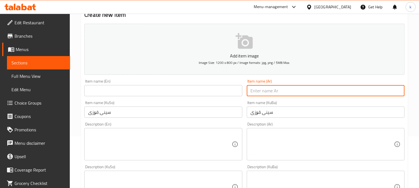
drag, startPoint x: 261, startPoint y: 94, endPoint x: 267, endPoint y: 91, distance: 6.4
click at [261, 94] on input "text" at bounding box center [326, 90] width 158 height 11
paste input "صينية قوزي"
type input "صينية قوزي"
drag, startPoint x: 88, startPoint y: 93, endPoint x: 103, endPoint y: 91, distance: 14.7
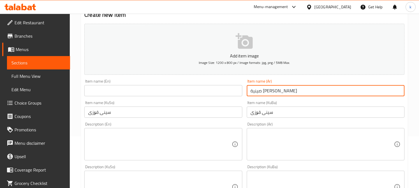
click at [88, 93] on input "text" at bounding box center [163, 90] width 158 height 11
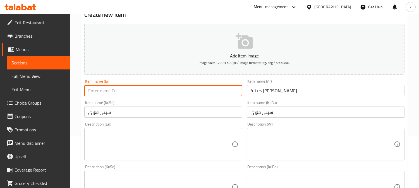
paste input "Qouzi Tray"
type input "Qouzi Tray"
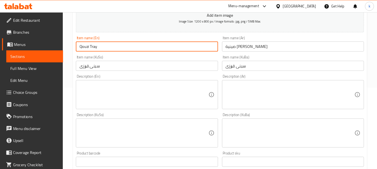
scroll to position [103, 0]
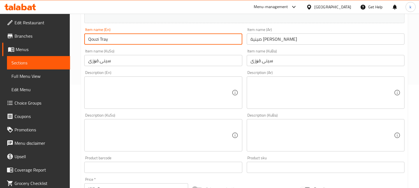
click at [314, 117] on div "Description (KuBa) Description (KuBa)" at bounding box center [326, 132] width 158 height 38
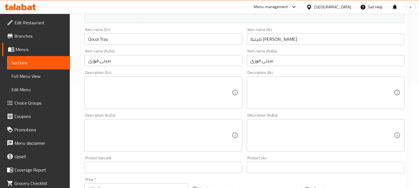
click at [317, 132] on textarea at bounding box center [322, 135] width 143 height 27
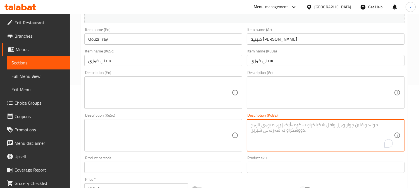
paste textarea "برنج و ڤێرمیسێلی، پارچە گۆشتێک کە بە سەوزە و سوورکراوەی فەرەنسی ڕازاوەتەوە"
type textarea "برنج و ڤێرمیسێلی، پارچە گۆشتێک کە بە سەوزە و سوورکراوەی فەرەنسی ڕازاوەتەوە"
click at [305, 92] on textarea at bounding box center [322, 93] width 143 height 27
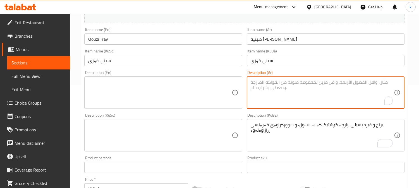
paste textarea "ارز، شعيرية، قطعة لحم مزينة بالخضار وبطاطا مقلية"
type textarea "ارز، شعيرية، قطعة لحم مزينة بالخضار وبطاطا مقلية"
click at [174, 85] on textarea at bounding box center [159, 93] width 143 height 27
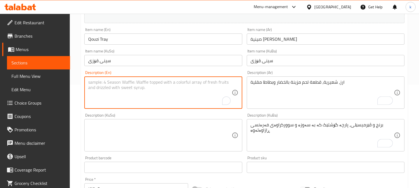
paste textarea "Rice, vermicelli, a piece of meat decorated with vegetables and French fries"
click at [121, 84] on textarea "Rice, vermicelli, a piece of meat decorated with vegetables and French fries" at bounding box center [159, 93] width 143 height 27
click at [276, 107] on div "ارز، شعيرية، قطعة لحم مزينة بالخضار وبطاطا مقلية Description (Ar)" at bounding box center [326, 92] width 158 height 32
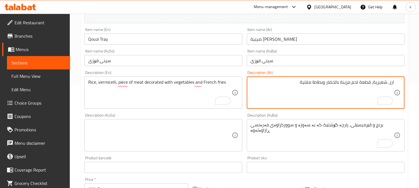
click at [136, 82] on textarea "Rice, vermicelli, piece of meat decorated with vegetables and French fries" at bounding box center [159, 93] width 143 height 27
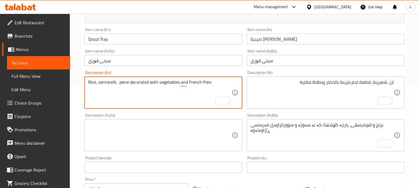
paste textarea "meat"
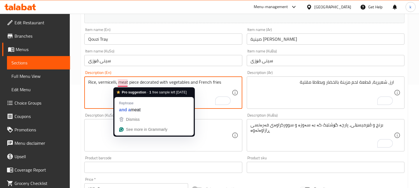
click at [155, 82] on textarea "Rice, vermicelli, meat piece decorated with vegetables and French fries" at bounding box center [159, 93] width 143 height 27
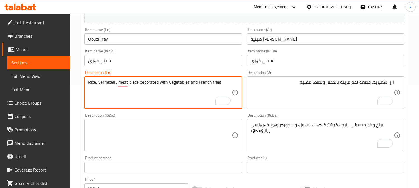
drag, startPoint x: 141, startPoint y: 86, endPoint x: 162, endPoint y: 86, distance: 21.5
click at [162, 86] on textarea "Rice, vermicelli, meat piece decorated with vegetables and French fries" at bounding box center [159, 93] width 143 height 27
type textarea "Rice, vermicelli, meat piece decorated with vegetables and French fries"
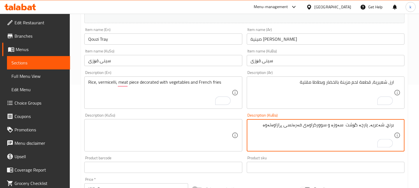
click at [282, 125] on textarea "برنج، شەعریە، پارچە گۆشت سەوزە و سوورکراوەی فەرەنسی ڕازاوەتەوە" at bounding box center [322, 135] width 143 height 27
click at [348, 126] on textarea "برنج، شەعریە، پارچە گۆشت سەوزە و سوورکراوەی فەرەنسی" at bounding box center [322, 135] width 143 height 27
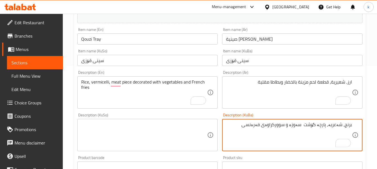
paste textarea "ڕازاوەتەوە"
drag, startPoint x: 262, startPoint y: 126, endPoint x: 237, endPoint y: 140, distance: 27.9
click at [237, 140] on textarea "برنج، شەعریە، پارچە گۆشت ڕازاوەتەوە بە سەوزەوات و سوورکراوەی فەرەنسی" at bounding box center [289, 135] width 126 height 27
click at [278, 128] on textarea "برنج، شەعریە، پارچە گۆشت ڕازاوەتەوە بە سەوزەوات و فینگەر" at bounding box center [289, 135] width 126 height 27
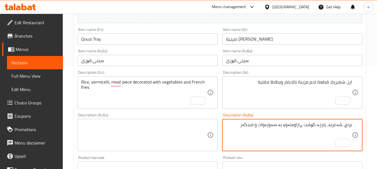
click at [278, 128] on textarea "برنج، شەعریە، پارچە گۆشت ڕازاوەتەوە بە سەوزەوات و فینگەر" at bounding box center [289, 135] width 126 height 27
type textarea "برنج، شەعریە، پارچە گۆشت ڕازاوەتەوە بە سەوزەوات و فینگەر"
click at [155, 127] on textarea at bounding box center [144, 135] width 126 height 27
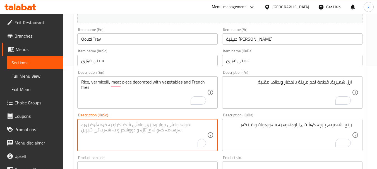
paste textarea "برنج، شەعریە، پارچە گۆشت ڕازاوەتەوە بە سەوزەوات و فینگەر"
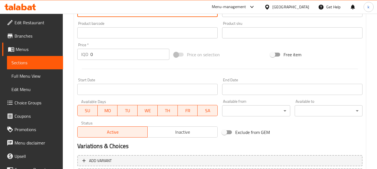
scroll to position [289, 0]
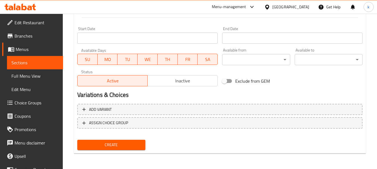
type textarea "برنج، شەعریە، پارچە گۆشت ڕازاوەتەوە بە سەوزەوات و فینگەر"
click at [129, 142] on span "Create" at bounding box center [111, 145] width 59 height 7
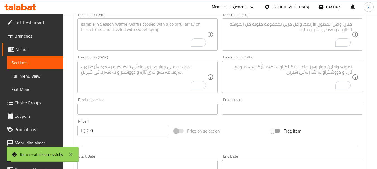
scroll to position [150, 0]
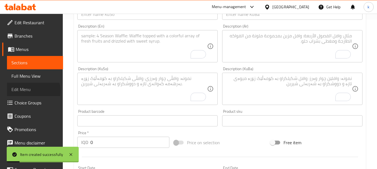
click at [32, 91] on span "Edit Menu" at bounding box center [34, 89] width 47 height 7
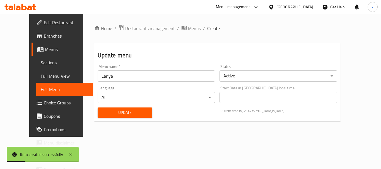
click at [41, 77] on span "Full Menu View" at bounding box center [65, 76] width 48 height 7
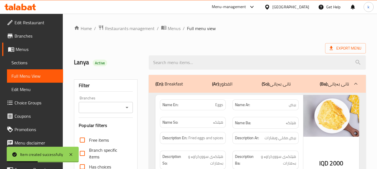
click at [31, 99] on link "Choice Groups" at bounding box center [32, 102] width 61 height 13
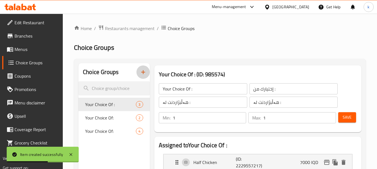
click at [146, 75] on icon "button" at bounding box center [143, 72] width 7 height 7
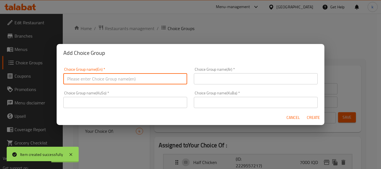
drag, startPoint x: 123, startPoint y: 77, endPoint x: 120, endPoint y: 80, distance: 3.9
click at [122, 77] on input "text" at bounding box center [125, 78] width 124 height 11
type input "Your Choice Of:5"
click at [210, 82] on input "text" at bounding box center [256, 78] width 124 height 11
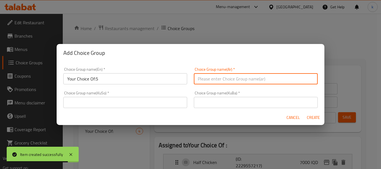
type input "إختيارك من:"
click at [219, 100] on input "text" at bounding box center [256, 102] width 124 height 11
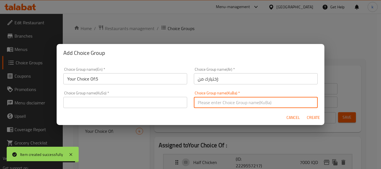
type input "هەڵبژاردنت لە:"
click at [118, 98] on input "text" at bounding box center [125, 102] width 124 height 11
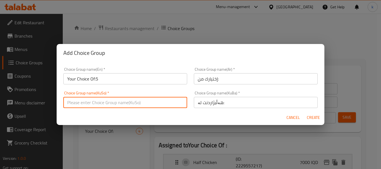
type input "هەڵبژاردنت لە:"
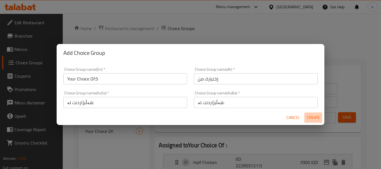
click at [316, 118] on span "Create" at bounding box center [313, 117] width 13 height 7
type input "Your Choice Of:5"
type input "إختيارك من:"
type input "هەڵبژاردنت لە:"
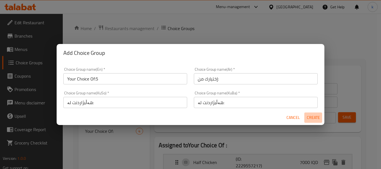
type input "0"
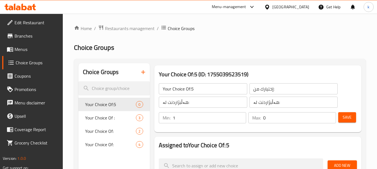
type input "1"
click at [241, 116] on input "1" at bounding box center [210, 117] width 74 height 11
type input "1"
click at [331, 117] on input "1" at bounding box center [299, 117] width 73 height 11
click at [347, 117] on span "Save" at bounding box center [347, 117] width 9 height 7
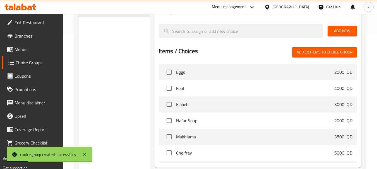
scroll to position [140, 0]
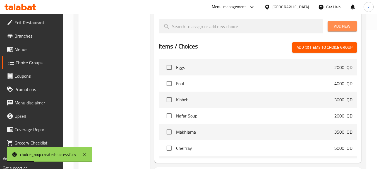
click at [348, 25] on span "Add New" at bounding box center [342, 26] width 20 height 7
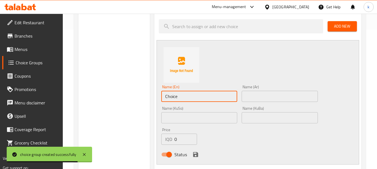
click at [181, 99] on input "Choice" at bounding box center [199, 96] width 76 height 11
paste input "Quzi tray and half a chicken"
type input "Quzi tray and half a chicken"
click at [260, 99] on input "text" at bounding box center [280, 96] width 76 height 11
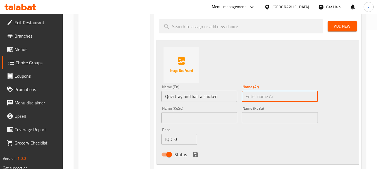
paste input "صينية قوزي ونصف دجاجة"
type input "صينية قوزي ونصف دجاجة"
click at [287, 119] on input "text" at bounding box center [280, 117] width 76 height 11
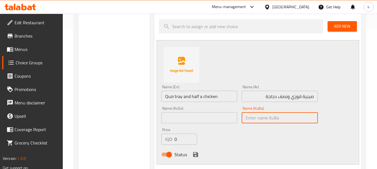
paste input "سینی قوزی و نیو مریشک"
click at [297, 119] on input "سینی قوزی و نیو مریشک" at bounding box center [280, 117] width 76 height 11
click at [299, 119] on input "سینی قۆزی و نیو مریشک" at bounding box center [280, 117] width 76 height 11
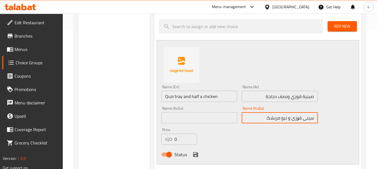
type input "سینی قۆزی و نیو مریشک"
click at [168, 119] on input "text" at bounding box center [199, 117] width 76 height 11
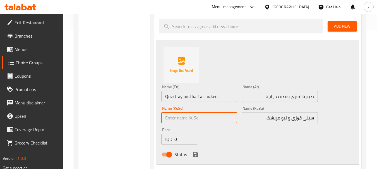
paste input "سینی قۆزی و نیو مریشک"
type input "سینی قۆزی و نیو مریشک"
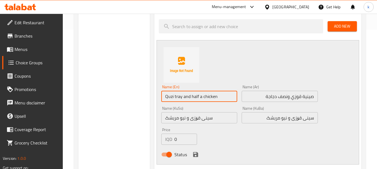
click at [166, 97] on input "Quzi tray and half a chicken" at bounding box center [199, 96] width 76 height 11
paste input "o"
type input "Qouzi Tray And Half Chicken"
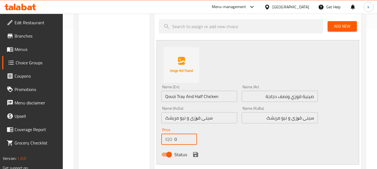
drag, startPoint x: 175, startPoint y: 139, endPoint x: 176, endPoint y: 146, distance: 7.0
click at [164, 138] on div "IQD 0 Price" at bounding box center [179, 139] width 36 height 11
paste input "3000"
type input "30000"
click at [193, 153] on icon "save" at bounding box center [195, 155] width 7 height 7
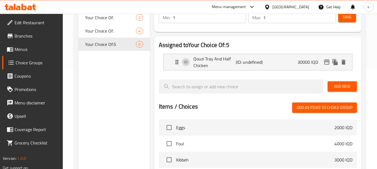
scroll to position [47, 0]
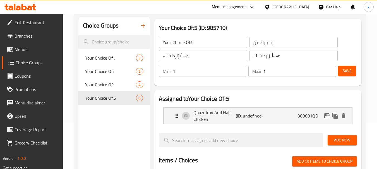
click at [341, 141] on span "Add New" at bounding box center [342, 140] width 20 height 7
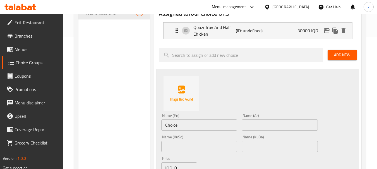
scroll to position [140, 0]
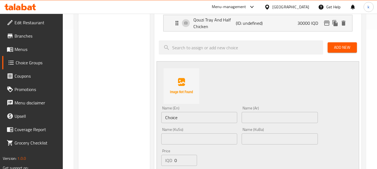
click at [275, 118] on input "text" at bounding box center [280, 117] width 76 height 11
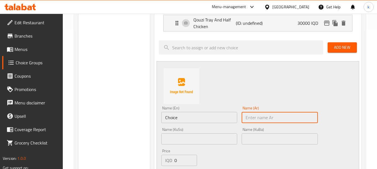
paste input "صينية قوزي ودجاجة"
click at [258, 28] on div "Qouzi Tray And Half Chicken (ID: undefined) 30000 IQD" at bounding box center [260, 23] width 172 height 16
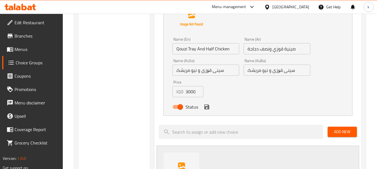
scroll to position [186, 0]
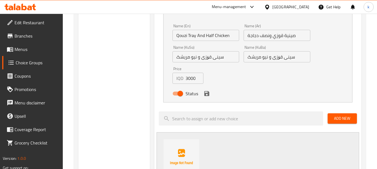
type input "صينية قوزي ودجاجة"
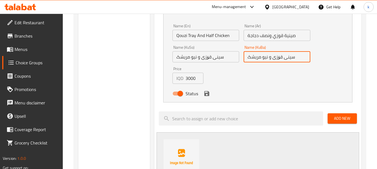
drag, startPoint x: 299, startPoint y: 58, endPoint x: 247, endPoint y: 59, distance: 52.5
click at [247, 59] on input "سینی قۆزی و نیو مریشک" at bounding box center [277, 56] width 67 height 11
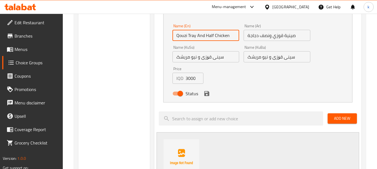
drag, startPoint x: 227, startPoint y: 35, endPoint x: 191, endPoint y: 59, distance: 42.7
click at [165, 35] on div "Name (En) Qouzi Tray And Half Chicken Name (En) Name (Ar) صينية قوزي ونصف دجاجة…" at bounding box center [258, 43] width 189 height 117
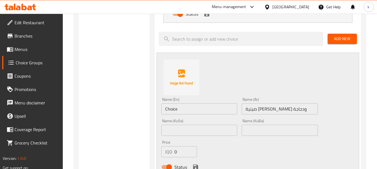
scroll to position [279, 0]
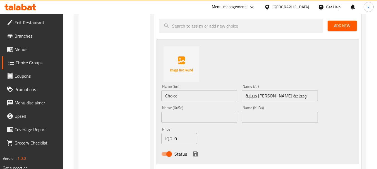
click at [187, 95] on input "Choice" at bounding box center [199, 95] width 76 height 11
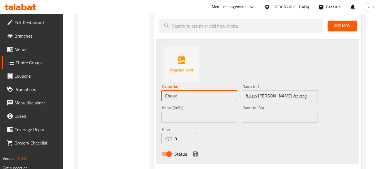
click at [187, 95] on input "Choice" at bounding box center [199, 95] width 76 height 11
paste input "Qouzi Tray And Half Chicken"
click at [198, 96] on input "Qouzi Tray And Half Chicken" at bounding box center [199, 95] width 76 height 11
type input "Qouzi Tray And Chicken"
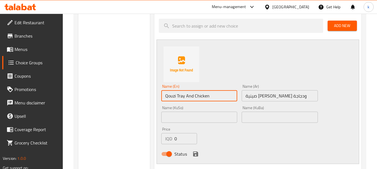
click at [265, 116] on input "text" at bounding box center [280, 117] width 76 height 11
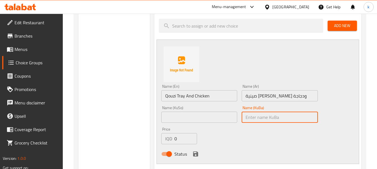
paste input "سینی قۆزی و نیو مریشک"
click at [263, 117] on input "سینی قۆزی و نیو مریشک" at bounding box center [280, 117] width 76 height 11
click at [286, 120] on input "سینی قۆزی و مریشک" at bounding box center [280, 117] width 76 height 11
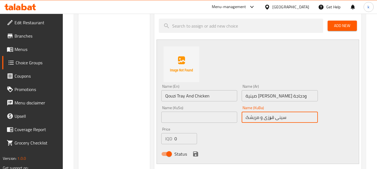
click at [286, 120] on input "سینی قۆزی و مریشک" at bounding box center [280, 117] width 76 height 11
type input "سینی قۆزی و مریشک"
click at [201, 120] on input "text" at bounding box center [199, 117] width 76 height 11
paste input "سینی قۆزی و مریشک"
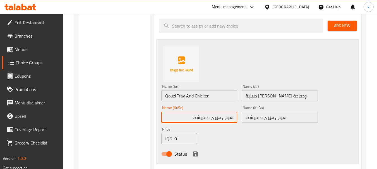
type input "سینی قۆزی و مریشک"
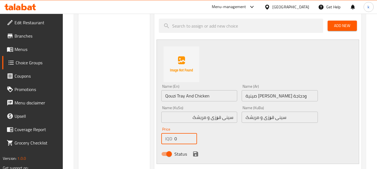
drag, startPoint x: 168, startPoint y: 137, endPoint x: 170, endPoint y: 146, distance: 9.1
click at [164, 138] on div "IQD 0 Price" at bounding box center [179, 138] width 36 height 11
paste input "3500"
type input "35000"
drag, startPoint x: 197, startPoint y: 154, endPoint x: 189, endPoint y: 135, distance: 20.7
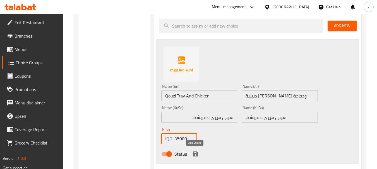
click at [197, 154] on icon "save" at bounding box center [195, 154] width 5 height 5
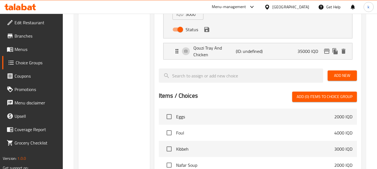
scroll to position [232, 0]
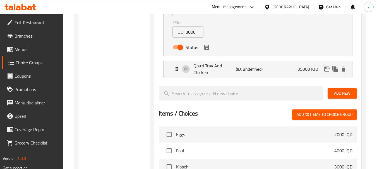
click at [338, 91] on span "Add New" at bounding box center [342, 93] width 20 height 7
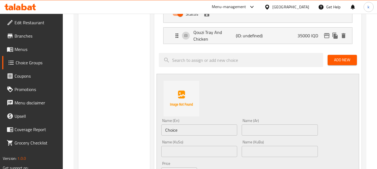
scroll to position [279, 0]
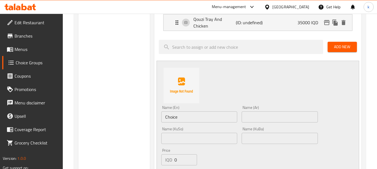
drag, startPoint x: 204, startPoint y: 123, endPoint x: 198, endPoint y: 120, distance: 6.4
click at [203, 123] on div "Name (En) Choice Name (En)" at bounding box center [199, 114] width 80 height 21
click at [195, 119] on input "Choice" at bounding box center [199, 117] width 76 height 11
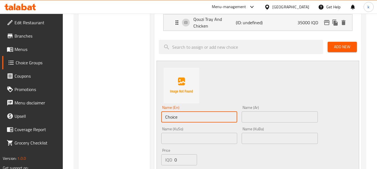
click at [195, 119] on input "Choice" at bounding box center [199, 117] width 76 height 11
paste input "2-piece Quzi tray"
type input "2-piece Quzi tray"
click at [267, 120] on input "text" at bounding box center [280, 117] width 76 height 11
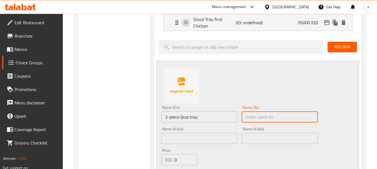
paste input "صينية 2 قطعه قوزي"
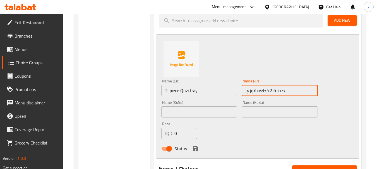
scroll to position [326, 0]
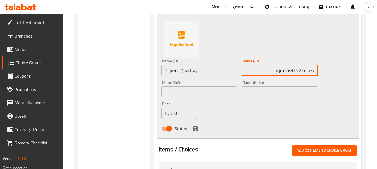
type input "صينية 2 قطعة قوزي"
click at [277, 88] on input "text" at bounding box center [280, 92] width 76 height 11
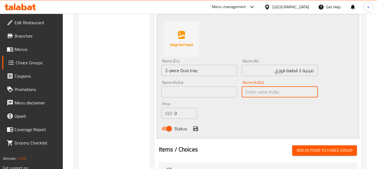
paste input "سینی قوزی ٢ پارچەیی"
drag, startPoint x: 280, startPoint y: 93, endPoint x: 249, endPoint y: 93, distance: 30.4
click at [249, 93] on input "سینی قوزی ٢ پارچەیی" at bounding box center [280, 92] width 76 height 11
click at [296, 92] on input "سینی 2 پارچە قۆزی" at bounding box center [280, 92] width 76 height 11
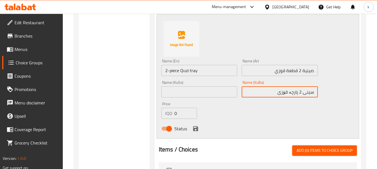
click at [296, 92] on input "سینی 2 پارچە قۆزی" at bounding box center [280, 92] width 76 height 11
type input "سینی 2 پارچە قۆزی"
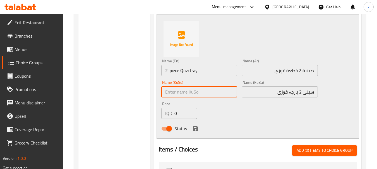
click at [196, 92] on input "text" at bounding box center [199, 92] width 76 height 11
paste input "سینی 2 پارچە قۆزی"
type input "سینی 2 پارچە قۆزی"
click at [170, 71] on input "2-piece Quzi tray" at bounding box center [199, 70] width 76 height 11
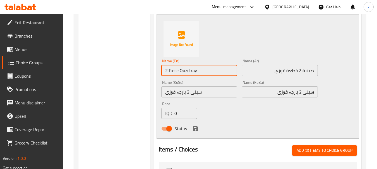
scroll to position [279, 0]
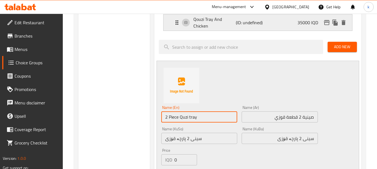
click at [200, 25] on p "Qouzi Tray And Chicken" at bounding box center [214, 22] width 43 height 13
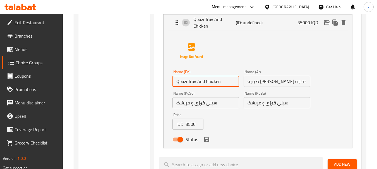
click at [181, 82] on input "Qouzi Tray And Chicken" at bounding box center [205, 81] width 67 height 11
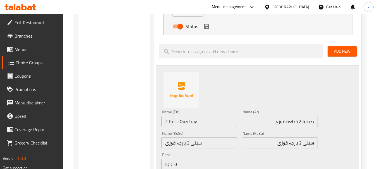
scroll to position [419, 0]
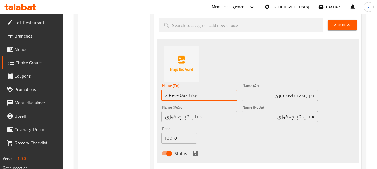
click at [185, 94] on input "2 Piece Quzi tray" at bounding box center [199, 95] width 76 height 11
paste input "o"
type input "2 Piece Qouzi Tray"
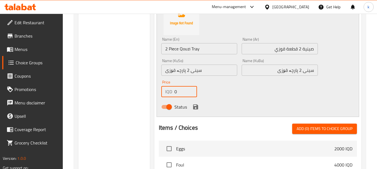
drag, startPoint x: 180, startPoint y: 90, endPoint x: 157, endPoint y: 94, distance: 23.8
click at [157, 93] on div "Name (En) 2 Piece Qouzi Tray Name (En) Name (Ar) صينية 2 قطعة قوزي Name (Ar) Na…" at bounding box center [258, 54] width 203 height 125
paste input "3500"
type input "35000"
click at [197, 109] on icon "save" at bounding box center [195, 107] width 5 height 5
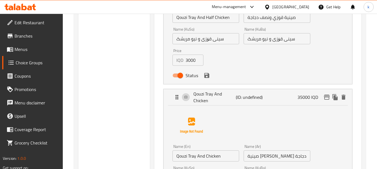
scroll to position [186, 0]
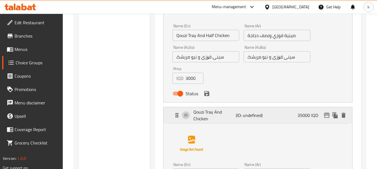
click at [257, 113] on p "(ID: undefined)" at bounding box center [250, 115] width 28 height 7
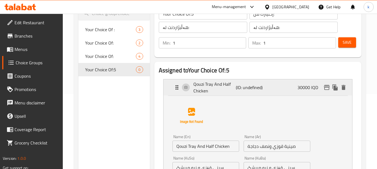
scroll to position [47, 0]
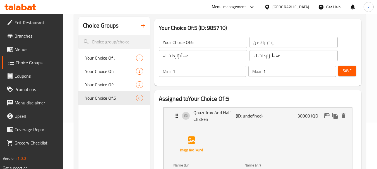
click at [347, 73] on span "Save" at bounding box center [347, 71] width 9 height 7
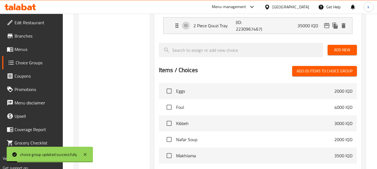
scroll to position [140, 0]
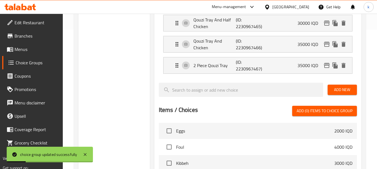
click at [348, 87] on span "Add New" at bounding box center [342, 90] width 20 height 7
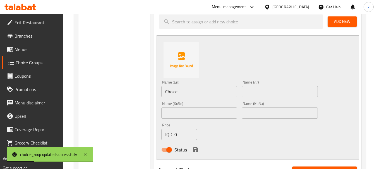
scroll to position [232, 0]
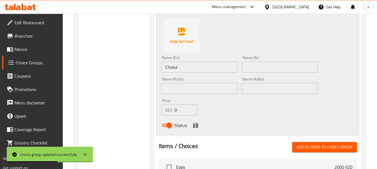
click at [262, 68] on input "text" at bounding box center [280, 67] width 76 height 11
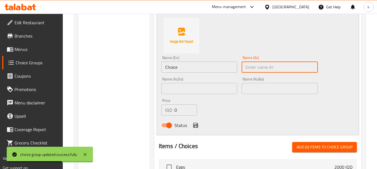
paste input "صينية 2 قطعه قوزي ونصف دجاجة"
type input "صينية 2 قطعه قوزي ونصف دجاجة"
click at [281, 91] on input "text" at bounding box center [280, 88] width 76 height 11
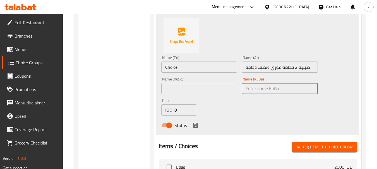
paste input "سینی 2 پارچە قۆزی"
type input "سینی 2 پارچە قۆزی و نیو مریشک"
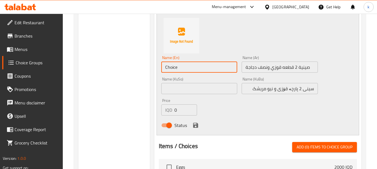
click at [199, 68] on input "Choice" at bounding box center [199, 67] width 76 height 11
click at [198, 67] on input "Choice" at bounding box center [199, 67] width 76 height 11
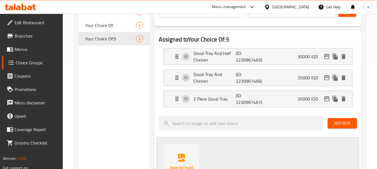
scroll to position [93, 0]
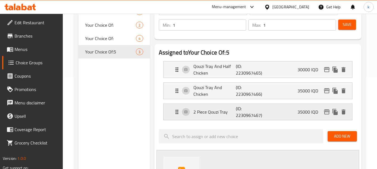
click at [223, 112] on p "2 Piece Qouzi Tray" at bounding box center [214, 112] width 43 height 7
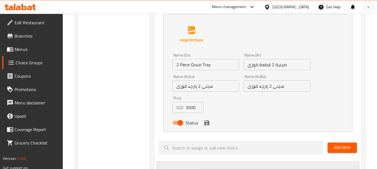
scroll to position [186, 0]
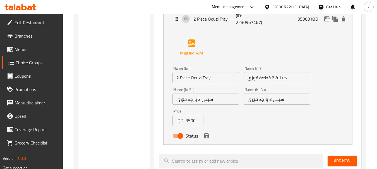
click at [195, 81] on input "2 Piece Qouzi Tray" at bounding box center [205, 77] width 67 height 11
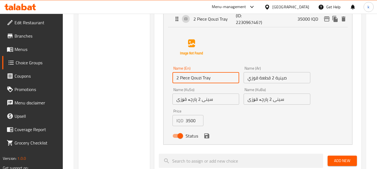
click at [195, 81] on input "2 Piece Qouzi Tray" at bounding box center [205, 77] width 67 height 11
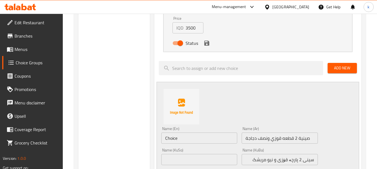
scroll to position [326, 0]
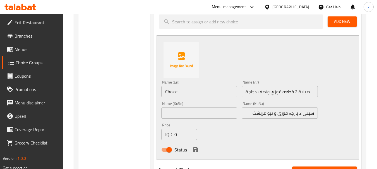
click at [185, 92] on input "Choice" at bounding box center [199, 91] width 76 height 11
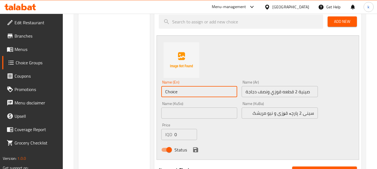
click at [185, 92] on input "Choice" at bounding box center [199, 91] width 76 height 11
paste input "2 Piece Qouzi Tray"
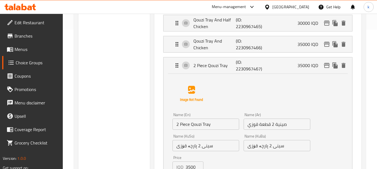
scroll to position [93, 0]
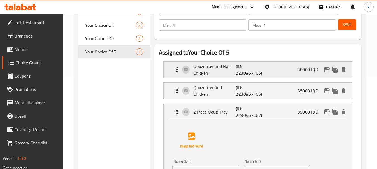
click at [216, 71] on p "Qouzi Tray And Half Chicken" at bounding box center [214, 69] width 43 height 13
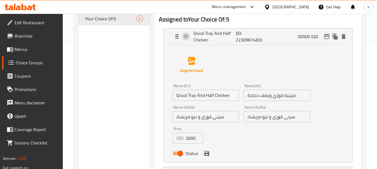
scroll to position [140, 0]
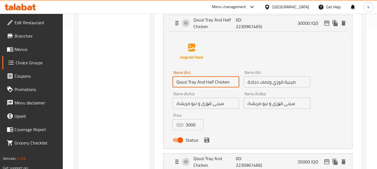
drag, startPoint x: 205, startPoint y: 83, endPoint x: 241, endPoint y: 83, distance: 36.3
click at [241, 83] on div "Name (En) Qouzi Tray And Half Chicken Name (En) Name (Ar) صينية قوزي ونصف دجاجة…" at bounding box center [241, 108] width 142 height 80
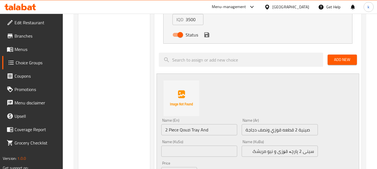
scroll to position [419, 0]
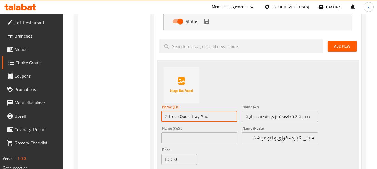
click at [216, 116] on input "2 Piece Qouzi Tray And" at bounding box center [199, 116] width 76 height 11
paste input "Half Chicken"
type input "2 Piece Qouzi Tray And Half Chicken"
click at [307, 138] on input "سینی 2 پارچە قۆزی و نیو مریشک" at bounding box center [280, 138] width 76 height 11
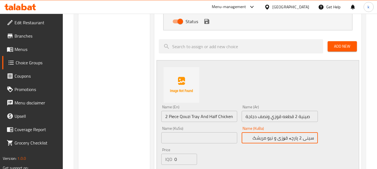
click at [307, 138] on input "سینی 2 پارچە قۆزی و نیو مریشک" at bounding box center [280, 138] width 76 height 11
click at [217, 138] on input "text" at bounding box center [199, 138] width 76 height 11
paste input "سینی 2 پارچە قۆزی و نیو مریشک"
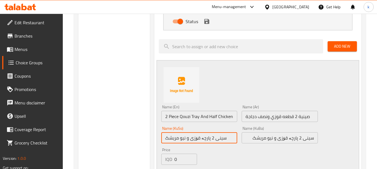
type input "سینی 2 پارچە قۆزی و نیو مریشک"
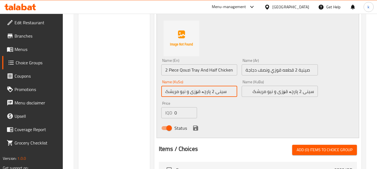
drag, startPoint x: 160, startPoint y: 111, endPoint x: 169, endPoint y: 117, distance: 11.8
click at [160, 111] on div "Price IQD 0 Price" at bounding box center [179, 109] width 40 height 21
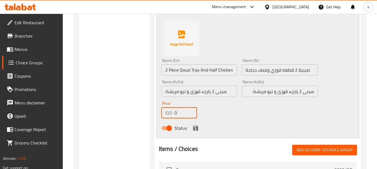
paste input "4000"
type input "40000"
click at [191, 127] on button "save" at bounding box center [195, 128] width 8 height 8
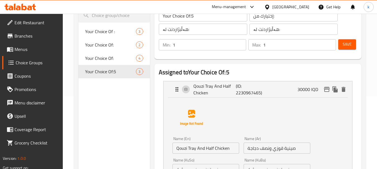
scroll to position [0, 0]
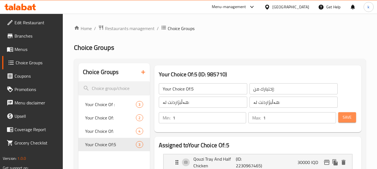
click at [350, 118] on span "Save" at bounding box center [347, 117] width 9 height 7
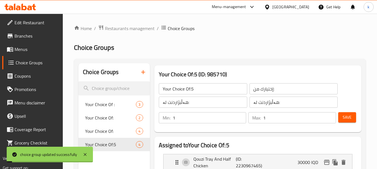
click at [213, 92] on input "Your Choice Of:5" at bounding box center [203, 88] width 88 height 11
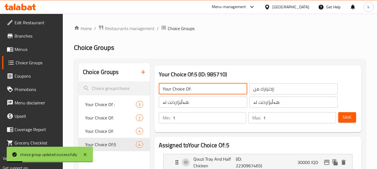
type input "Your Choice Of:"
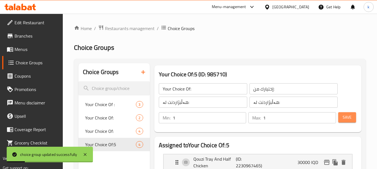
click at [344, 117] on span "Save" at bounding box center [347, 117] width 9 height 7
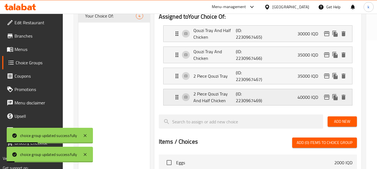
scroll to position [140, 0]
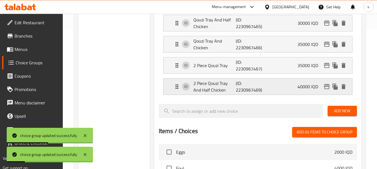
click at [263, 88] on p "(ID: 2230967469)" at bounding box center [250, 86] width 28 height 13
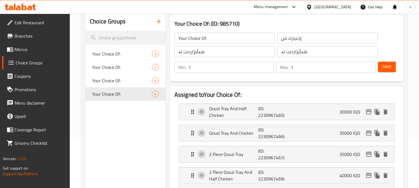
scroll to position [0, 0]
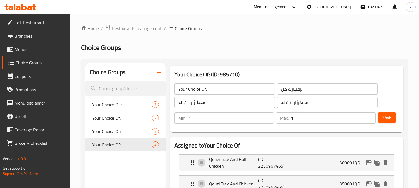
click at [27, 51] on span "Menus" at bounding box center [40, 49] width 51 height 7
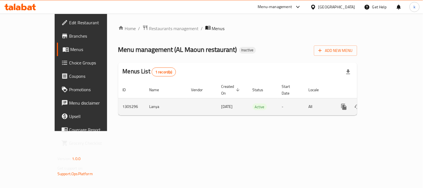
click at [388, 104] on icon "enhanced table" at bounding box center [384, 107] width 7 height 7
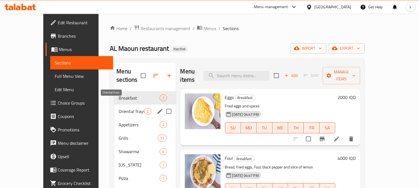
click at [119, 108] on span "Oriental Trays" at bounding box center [131, 111] width 25 height 7
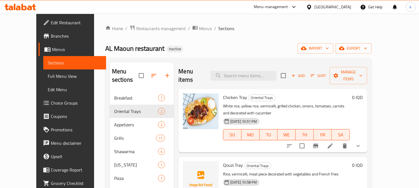
scroll to position [52, 0]
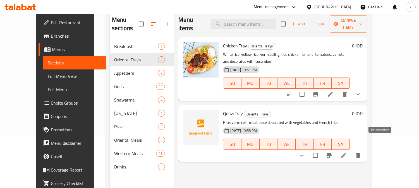
click at [347, 152] on icon at bounding box center [343, 155] width 7 height 7
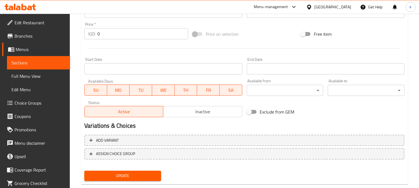
scroll to position [269, 0]
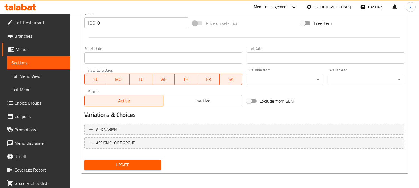
click at [213, 136] on div "Add variant ASSIGN CHOICE GROUP" at bounding box center [244, 140] width 325 height 36
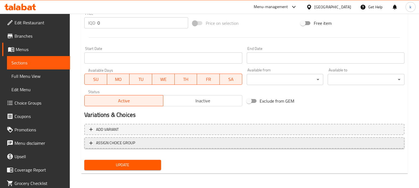
click at [213, 140] on span "ASSIGN CHOICE GROUP" at bounding box center [244, 143] width 310 height 7
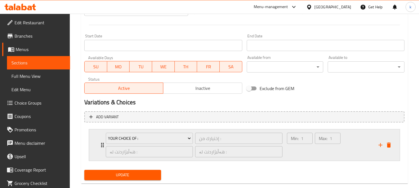
scroll to position [292, 0]
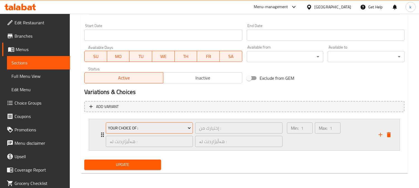
click at [182, 125] on span "Your Choice Of :" at bounding box center [149, 128] width 83 height 7
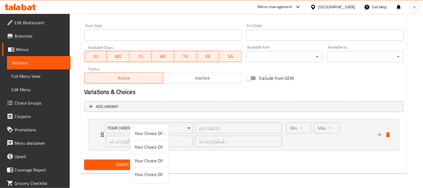
click at [155, 172] on span "Your Choice Of:" at bounding box center [150, 174] width 30 height 7
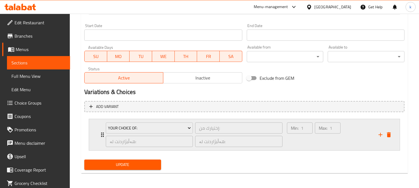
click at [311, 138] on div "Min: 1 ​" at bounding box center [300, 134] width 28 height 27
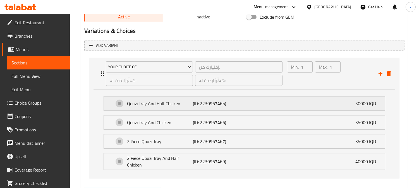
scroll to position [382, 0]
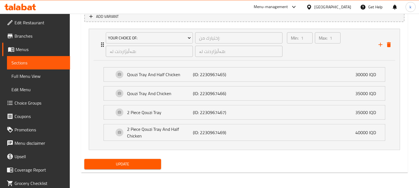
click at [135, 168] on button "Update" at bounding box center [122, 164] width 77 height 10
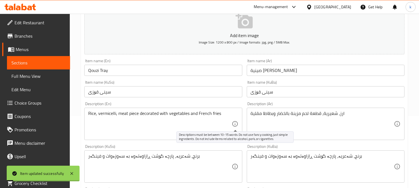
scroll to position [0, 0]
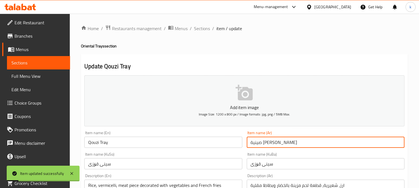
click at [297, 141] on input "صينية قوزي" at bounding box center [326, 142] width 158 height 11
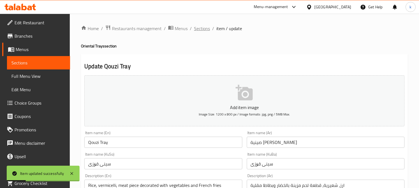
click at [205, 28] on span "Sections" at bounding box center [202, 28] width 16 height 7
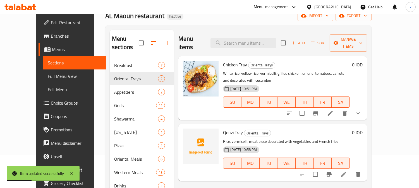
scroll to position [78, 0]
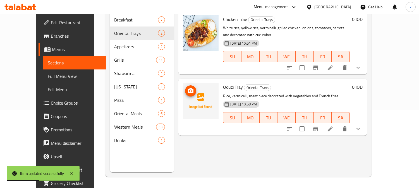
click at [188, 88] on icon "upload picture" at bounding box center [191, 90] width 6 height 5
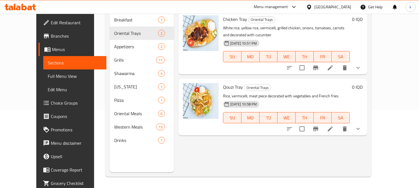
click at [48, 77] on span "Full Menu View" at bounding box center [75, 76] width 54 height 7
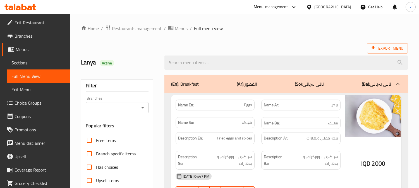
scroll to position [78, 0]
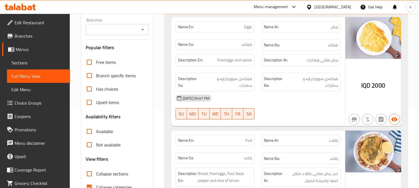
click at [118, 30] on input "Branches" at bounding box center [112, 30] width 50 height 8
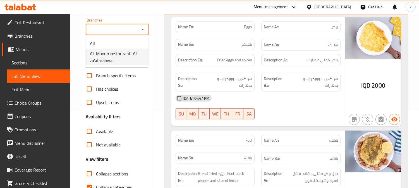
click at [121, 56] on span "AL Maoun restaurant, Al-za'afaraniya" at bounding box center [117, 56] width 54 height 13
type input "AL Maoun restaurant, Al-za'afaraniya"
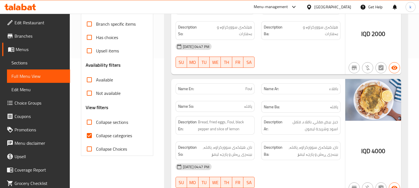
scroll to position [181, 0]
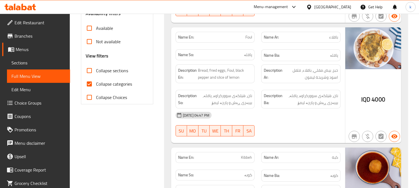
click at [96, 68] on span "Collapse sections" at bounding box center [112, 70] width 32 height 7
click at [96, 68] on input "Collapse sections" at bounding box center [89, 70] width 13 height 13
checkbox input "true"
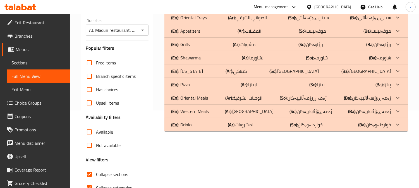
scroll to position [57, 0]
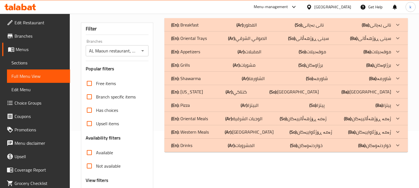
click at [40, 62] on span "Sections" at bounding box center [38, 62] width 54 height 7
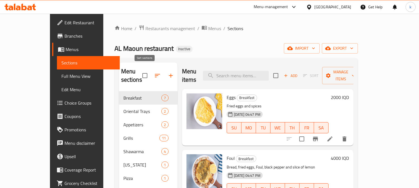
click at [151, 69] on button "button" at bounding box center [157, 75] width 13 height 13
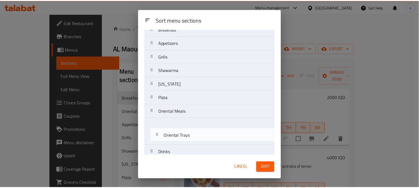
scroll to position [29, 0]
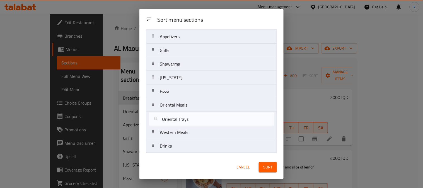
drag, startPoint x: 154, startPoint y: 67, endPoint x: 156, endPoint y: 123, distance: 55.6
click at [156, 123] on nav "Breakfast Oriental Trays Appetizers Grills Shawarma Kentucky Pizza Oriental Mea…" at bounding box center [211, 84] width 131 height 137
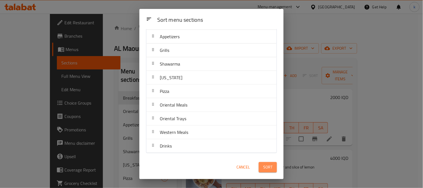
click at [267, 165] on span "Sort" at bounding box center [267, 167] width 9 height 7
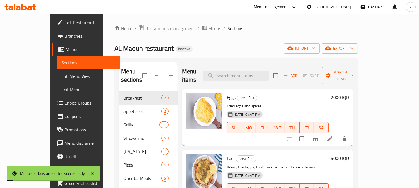
click at [61, 74] on span "Full Menu View" at bounding box center [88, 76] width 54 height 7
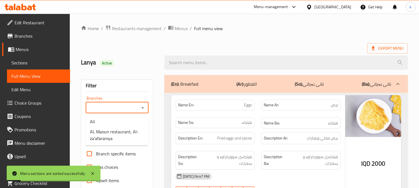
click at [129, 108] on input "Branches" at bounding box center [112, 108] width 50 height 8
click at [126, 132] on span "AL Maoun restaurant, Al-za'afaraniya" at bounding box center [117, 134] width 54 height 13
type input "AL Maoun restaurant, Al-za'afaraniya"
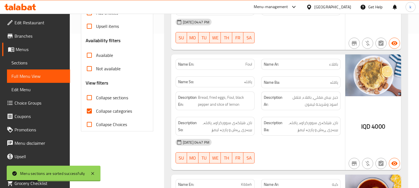
scroll to position [155, 0]
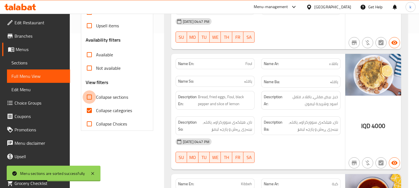
click at [89, 101] on input "Collapse sections" at bounding box center [89, 96] width 13 height 13
checkbox input "true"
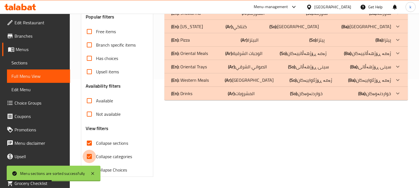
click at [92, 150] on input "Collapse categories" at bounding box center [89, 156] width 13 height 13
checkbox input "false"
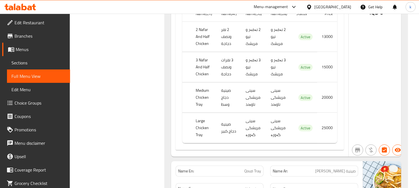
scroll to position [367, 0]
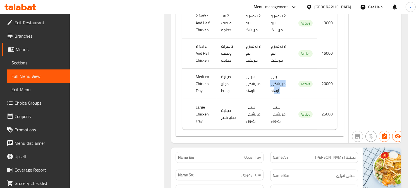
drag, startPoint x: 286, startPoint y: 86, endPoint x: 268, endPoint y: 88, distance: 17.7
click at [270, 88] on td "سینی مریشکی ناوەند" at bounding box center [278, 84] width 25 height 30
drag, startPoint x: 257, startPoint y: 75, endPoint x: 239, endPoint y: 87, distance: 21.7
click at [239, 87] on tr "Medium Chicken Tray صينية دجاج وسط سینی مریشکی ناوەند سینی مریشکی ناوەند Active…" at bounding box center [259, 84] width 155 height 30
click at [235, 75] on td "صينية دجاج وسط" at bounding box center [229, 84] width 25 height 30
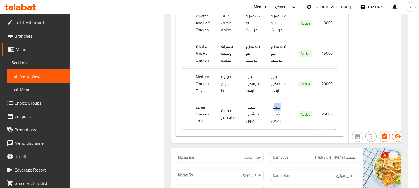
drag, startPoint x: 280, startPoint y: 108, endPoint x: 277, endPoint y: 119, distance: 11.7
click at [272, 109] on td "سینی مریشکی گەورە" at bounding box center [278, 114] width 25 height 30
drag, startPoint x: 279, startPoint y: 116, endPoint x: 272, endPoint y: 119, distance: 7.7
click at [272, 117] on td "سینی مریشکی گەورە" at bounding box center [278, 114] width 25 height 30
drag, startPoint x: 253, startPoint y: 114, endPoint x: 239, endPoint y: 122, distance: 15.4
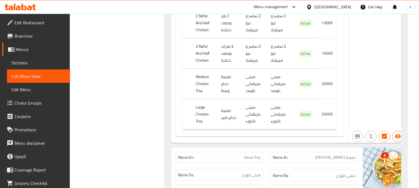
click at [245, 115] on td "سینی مریشکی گەورە" at bounding box center [253, 114] width 25 height 30
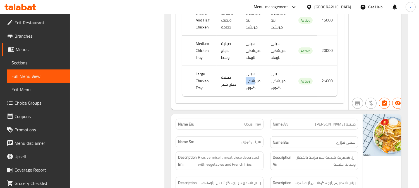
scroll to position [470, 0]
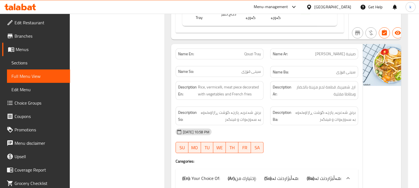
click at [267, 102] on div "Description Ar: ارز، شعيرية، قطعة لحم مزينة بالخضار وبطاطا مقلية" at bounding box center [314, 90] width 95 height 25
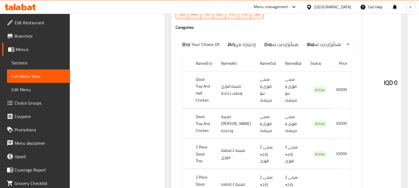
scroll to position [626, 0]
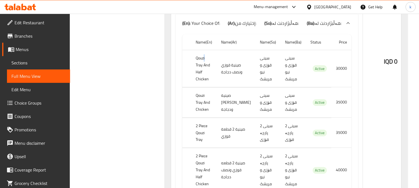
drag, startPoint x: 193, startPoint y: 74, endPoint x: 205, endPoint y: 75, distance: 11.8
drag, startPoint x: 230, startPoint y: 73, endPoint x: 235, endPoint y: 86, distance: 13.9
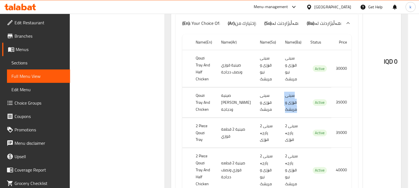
drag, startPoint x: 284, startPoint y: 99, endPoint x: 270, endPoint y: 115, distance: 20.8
drag, startPoint x: 258, startPoint y: 102, endPoint x: 243, endPoint y: 117, distance: 20.5
drag, startPoint x: 224, startPoint y: 102, endPoint x: 217, endPoint y: 116, distance: 15.6
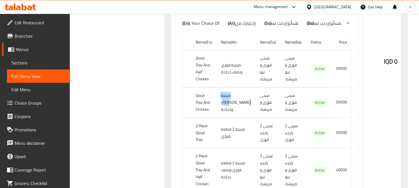
drag, startPoint x: 204, startPoint y: 102, endPoint x: 190, endPoint y: 119, distance: 22.4
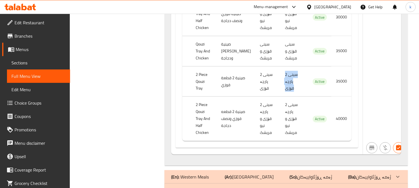
drag, startPoint x: 284, startPoint y: 77, endPoint x: 266, endPoint y: 93, distance: 23.7
drag, startPoint x: 210, startPoint y: 78, endPoint x: 197, endPoint y: 91, distance: 18.4
drag, startPoint x: 285, startPoint y: 111, endPoint x: 273, endPoint y: 116, distance: 12.9
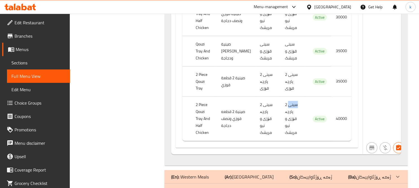
drag, startPoint x: 256, startPoint y: 111, endPoint x: 249, endPoint y: 122, distance: 13.5
drag, startPoint x: 228, startPoint y: 111, endPoint x: 224, endPoint y: 121, distance: 10.6
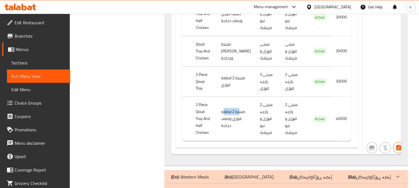
drag, startPoint x: 208, startPoint y: 108, endPoint x: 198, endPoint y: 127, distance: 21.2
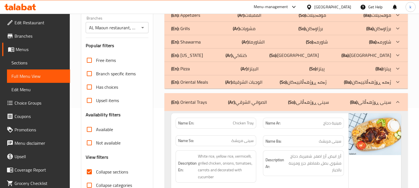
scroll to position [0, 0]
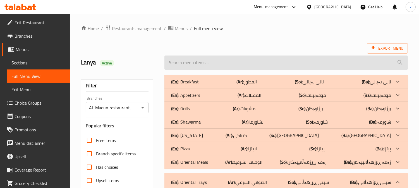
click at [200, 63] on input "search" at bounding box center [285, 63] width 243 height 14
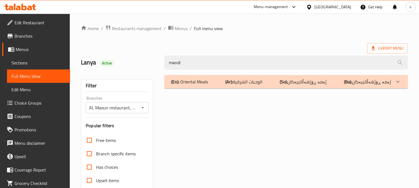
click at [224, 84] on div "(En): Oriental Meals (Ar): الوجبات الشرقية (So): ژەمە ڕۆژهەڵاتییەکان (Ba): ژەمە…" at bounding box center [281, 81] width 220 height 7
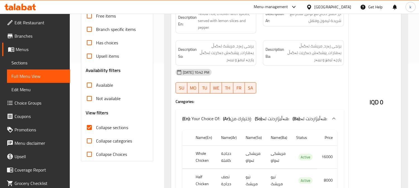
scroll to position [103, 0]
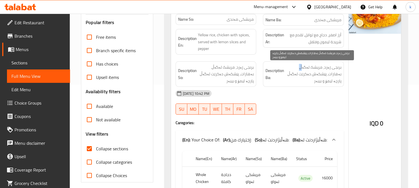
drag, startPoint x: 300, startPoint y: 68, endPoint x: 302, endPoint y: 71, distance: 4.0
click at [300, 68] on span "برنجی زەرد، مریشک لەگەڵ بەهارات، پێشکەش دەکرێت لەگەڵ پارچە لیمۆ و بیبەر" at bounding box center [313, 74] width 56 height 21
drag, startPoint x: 332, startPoint y: 76, endPoint x: 309, endPoint y: 78, distance: 23.5
click at [309, 78] on span "برنجی زەرد، مریشک لەگەڵ بەهارات، پێشکەش دەکرێت لەگەڵ پارچە لیمۆ و بیبەر" at bounding box center [313, 74] width 56 height 21
click at [308, 84] on span "برنجی زەرد، مریشک لەگەڵ بەهارات، پێشکەش دەکرێت لەگەڵ پارچە لیمۆ و بیبەر" at bounding box center [313, 74] width 56 height 21
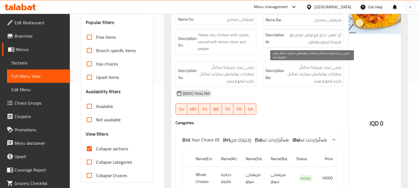
scroll to position [52, 0]
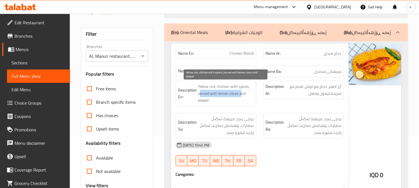
drag, startPoint x: 200, startPoint y: 93, endPoint x: 241, endPoint y: 100, distance: 41.8
click at [242, 95] on span "Yellow rice, chicken with spices, served with lemon slices and pepper" at bounding box center [226, 93] width 56 height 21
click at [237, 100] on span "Yellow rice, chicken with spices, served with lemon slices and pepper" at bounding box center [226, 93] width 56 height 21
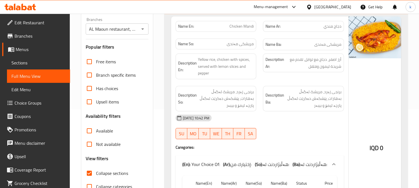
scroll to position [0, 0]
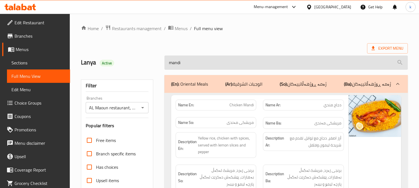
click at [201, 59] on input "mandi" at bounding box center [285, 63] width 243 height 14
paste input "Chicken Shawerma Sandwich"
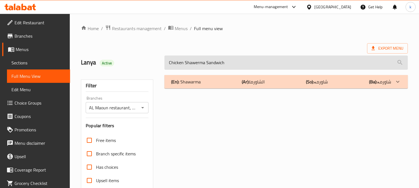
click at [176, 63] on input "Chicken Shawerma Sandwich" at bounding box center [285, 63] width 243 height 14
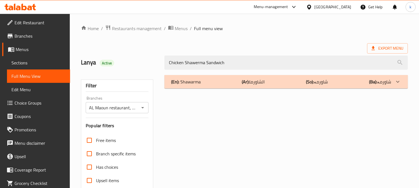
click at [212, 80] on div "(En): Shawarma (Ar): الشاورما (So): شاورمە (Ba): شاورمە" at bounding box center [281, 81] width 220 height 7
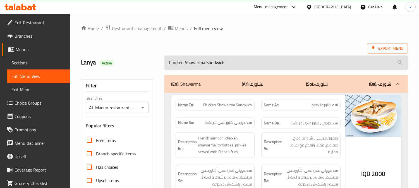
click at [172, 60] on input "Chicken Shawerma Sandwich" at bounding box center [285, 63] width 243 height 14
click at [193, 62] on input "Shawerma Sandwich" at bounding box center [285, 63] width 243 height 14
click at [225, 59] on input "Shawerma" at bounding box center [285, 63] width 243 height 14
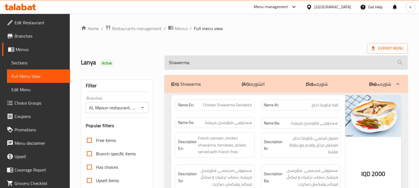
click at [225, 59] on input "Shawerma" at bounding box center [285, 63] width 243 height 14
paste input "Chicken Shawerma Sandwich"
click at [217, 65] on input "Chicken Shawerma Sandwich" at bounding box center [285, 63] width 243 height 14
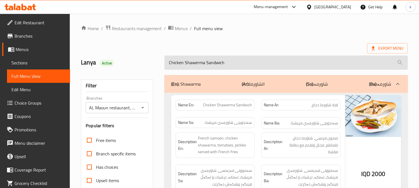
paste input "Meat Shawa"
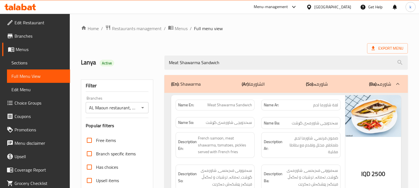
drag, startPoint x: 232, startPoint y: 62, endPoint x: 163, endPoint y: 61, distance: 69.5
click at [163, 61] on div "Meat Shawarma Sandwich" at bounding box center [286, 62] width 250 height 21
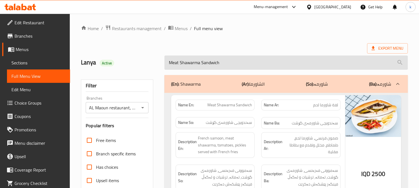
paste input "Chicken Shawe"
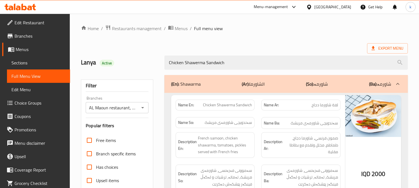
drag, startPoint x: 228, startPoint y: 61, endPoint x: 151, endPoint y: 61, distance: 76.5
click at [151, 61] on div "Lanya Active Chicken Shawerma Sandwich" at bounding box center [244, 62] width 333 height 25
paste input "Meat Shawa"
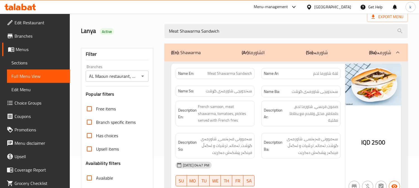
scroll to position [52, 0]
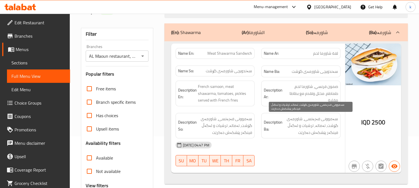
type input "Meat Shawarma Sandwich"
click at [295, 119] on span "سەموونی فەرەنسی، شاورمەی گۆشت، تەماتە، ترشیات و لەگەڵ فینگەر پێشکەش دەکرێت" at bounding box center [311, 126] width 54 height 21
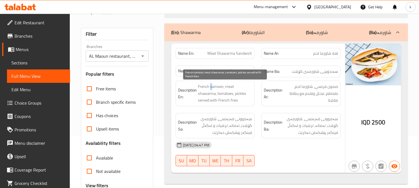
drag, startPoint x: 210, startPoint y: 85, endPoint x: 222, endPoint y: 85, distance: 12.3
click at [221, 85] on span "French samoon, meat shawarma, tomatoes, pickles served with French fries" at bounding box center [225, 93] width 54 height 21
click at [244, 93] on span "French samoon, meat shawarma, tomatoes, pickles served with French fries" at bounding box center [225, 93] width 54 height 21
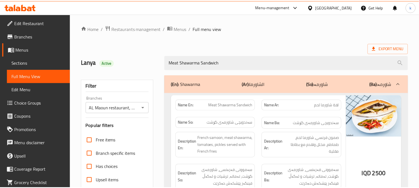
scroll to position [109, 0]
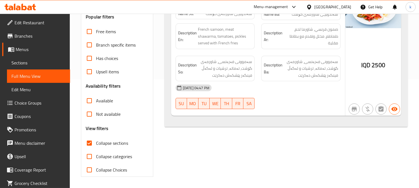
click at [21, 60] on span "Sections" at bounding box center [38, 62] width 54 height 7
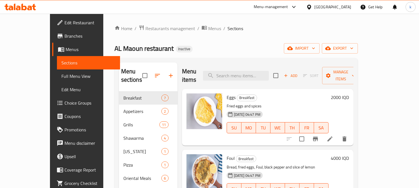
click at [26, 8] on icon at bounding box center [23, 7] width 5 height 7
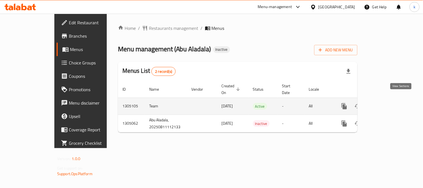
click at [388, 103] on icon "enhanced table" at bounding box center [384, 106] width 7 height 7
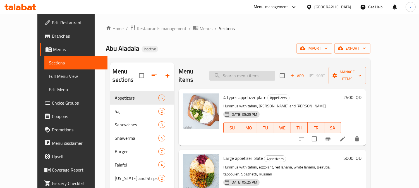
click at [244, 74] on input "search" at bounding box center [242, 76] width 66 height 10
paste input "Strips Meal"
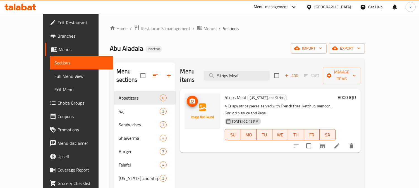
type input "Strips Meal"
click at [189, 98] on icon "upload picture" at bounding box center [192, 101] width 7 height 7
click at [339, 143] on icon at bounding box center [336, 145] width 5 height 5
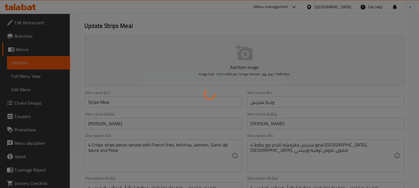
scroll to position [103, 0]
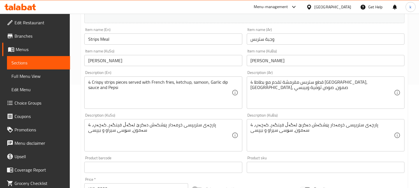
click at [259, 131] on textarea "4 پارچەی ستریپسی خرمەدار پێشکەش دەکرێ لەگەڵ فینگەر، کەچەپ، سەمون، سۆسی سیراو و …" at bounding box center [322, 135] width 143 height 27
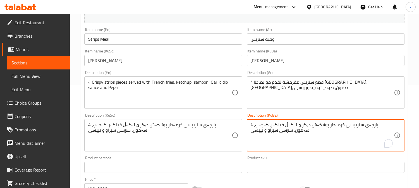
paste textarea "کۆکاکۆلا"
type textarea "4 پارچەی ستریپسی خرمەدار پێشکەش دەکرێ لەگەڵ فینگەر، کەچەپ، سەمون، سۆسی سیراو و …"
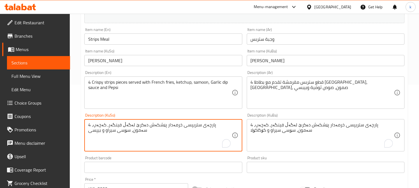
click at [93, 133] on textarea "4 پارچەی ستریپسی خرمەدار پێشکەش دەکرێ لەگەڵ فینگەر، کەچەپ، سەمون، سۆسی سیراو و …" at bounding box center [159, 135] width 143 height 27
paste textarea "کۆکاکۆلا"
type textarea "4 پارچەی ستریپسی خرمەدار پێشکەش دەکرێ لەگەڵ فینگەر، کەچەپ، سەمون، سۆسی سیراو و …"
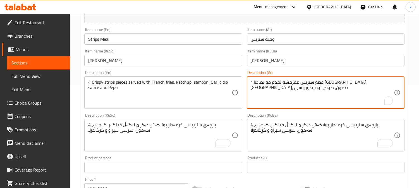
drag, startPoint x: 263, startPoint y: 89, endPoint x: 248, endPoint y: 90, distance: 14.8
paste textarea "كوكاكولا"
type textarea "4 قطع ستربس مقرمشة تقدم مع بطاطا مقلية، كاتشاب، صمون، صوص ثومية وكوكاكولا"
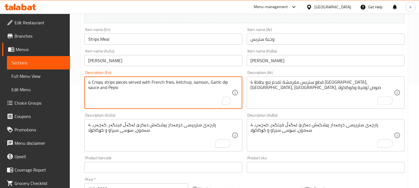
click at [109, 88] on textarea "4 Crispy strips pieces served with French fries, ketchup, samoon, Garlic dip sa…" at bounding box center [159, 93] width 143 height 27
paste textarea "Coca-Cola"
click at [110, 88] on textarea "4 Crispy strips pieces served with French fries, ketchup, samoon, Garlic dip sa…" at bounding box center [159, 93] width 143 height 27
type textarea "4 Crispy strips pieces served with French fries, ketchup, samoon, Garlic dip sa…"
click at [265, 42] on input "وجبة ستربس" at bounding box center [326, 38] width 158 height 11
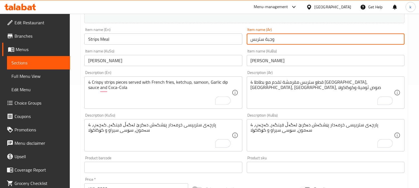
click at [265, 42] on input "وجبة ستربس" at bounding box center [326, 38] width 158 height 11
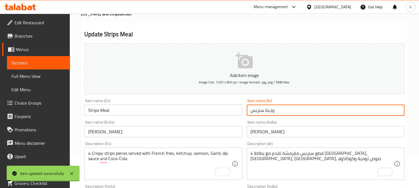
scroll to position [0, 0]
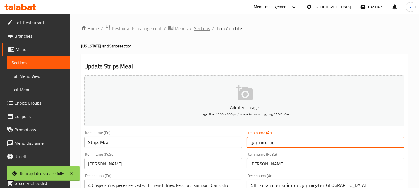
click at [195, 29] on span "Sections" at bounding box center [202, 28] width 16 height 7
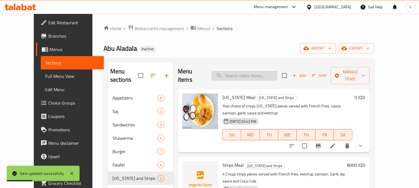
click at [244, 71] on input "search" at bounding box center [245, 76] width 66 height 10
paste input "وجبة ستربس"
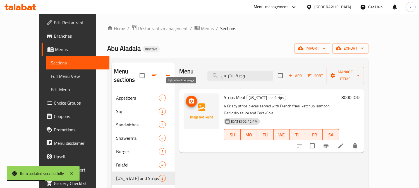
click at [186, 98] on span "upload picture" at bounding box center [191, 101] width 11 height 7
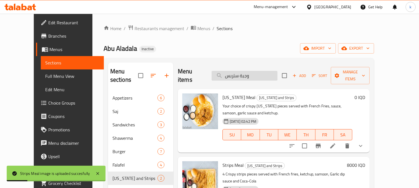
click at [256, 74] on input "وجبة ستربس" at bounding box center [245, 76] width 66 height 10
paste input "meat sj meal"
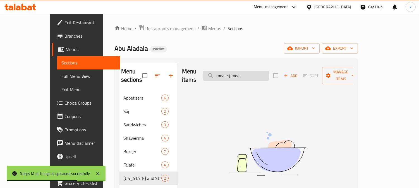
click at [246, 73] on input "meat sj meal" at bounding box center [236, 76] width 66 height 10
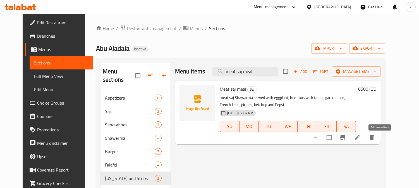
type input "meat saj meal"
click at [361, 138] on icon at bounding box center [357, 137] width 7 height 7
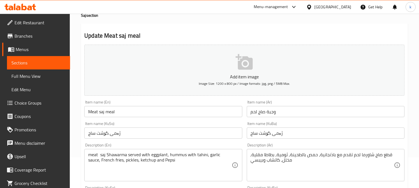
scroll to position [52, 0]
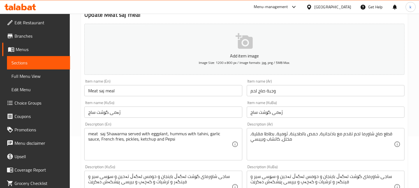
click at [100, 92] on input "Meat saj meal" at bounding box center [163, 90] width 158 height 11
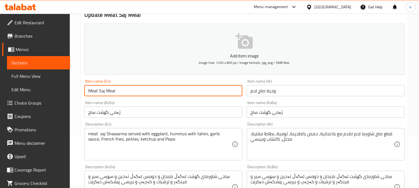
type input "Meat Saj Meal"
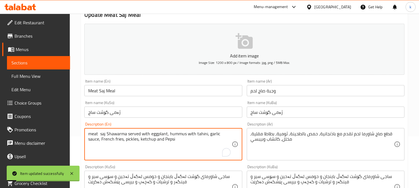
click at [155, 140] on textarea "meat saj Shawarma served with eggplant, hummus with tahini, garlic sauce, Frenc…" at bounding box center [159, 144] width 143 height 27
paste textarea "Coca-Cola"
click at [152, 140] on textarea "meat saj Shawarma served with eggplant, hummus with tahini, garlic sauce, Frenc…" at bounding box center [159, 144] width 143 height 27
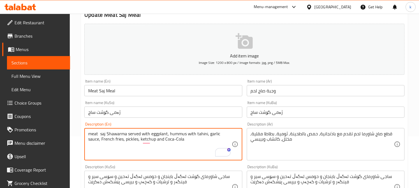
type textarea "meat saj Shawarma served with eggplant, hummus with tahini, garlic sauce, Frenc…"
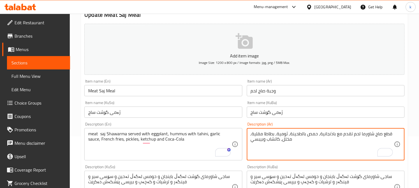
drag, startPoint x: 264, startPoint y: 140, endPoint x: 252, endPoint y: 140, distance: 12.0
paste textarea "كوكاكولا"
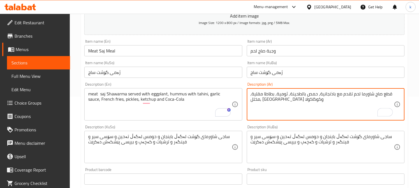
scroll to position [103, 0]
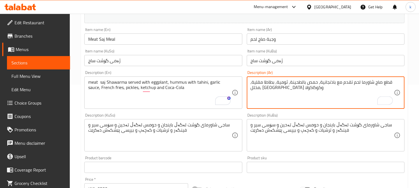
type textarea "قطع صاج شاورما لحم تقدم مع باذنجانية, حمص بالطحينة, ثومية, بطاطا مقلية, مخلل, ك…"
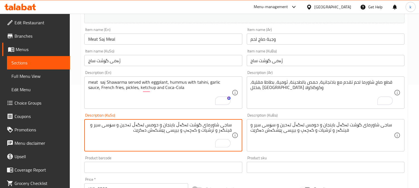
click at [175, 132] on textarea "ساجی شاورمای گۆشت لەگەڵ باینجان و حومس لەگەڵ تەحین و سۆسی سیر و فینگەر و ترشیات…" at bounding box center [159, 135] width 143 height 27
paste textarea "کۆکاکۆلا"
type textarea "ساجی شاورمای گۆشت لەگەڵ باینجان و حومس لەگەڵ تەحین و سۆسی سیر و فینگەر و ترشیات…"
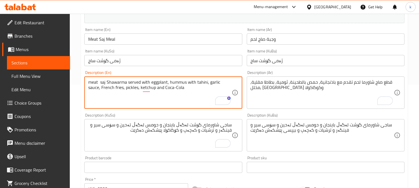
click at [189, 94] on textarea "meat saj Shawarma served with eggplant, hummus with tahini, garlic sauce, Frenc…" at bounding box center [159, 93] width 143 height 27
click at [94, 81] on textarea "meat saj Shawarma served with eggplant, hummus with tahini, garlic sauce, Frenc…" at bounding box center [159, 93] width 143 height 27
click at [177, 92] on textarea "Meat saj Shawarma served with eggplant, hummus with tahini, garlic sauce, Frenc…" at bounding box center [159, 93] width 143 height 27
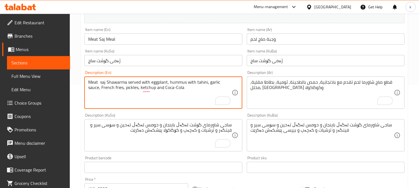
click at [177, 92] on textarea "Meat saj Shawarma served with eggplant, hummus with tahini, garlic sauce, Frenc…" at bounding box center [159, 93] width 143 height 27
type textarea "Meat saj Shawarma served with eggplant, hummus with tahini, garlic sauce, Frenc…"
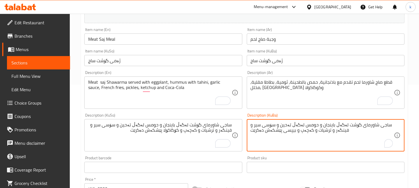
click at [308, 128] on textarea "ساجی شاورمای گۆشت لەگەڵ باینجان و حومس لەگەڵ تەحین و سۆسی سیر و فینگەر و ترشیات…" at bounding box center [322, 135] width 143 height 27
paste textarea "گۆشت ساج شاورمە لەگەڵ پاقلە و هوموس لەگەڵ تاهینی و سۆسی سیر و سوورکراوەی فەرەنس…"
type textarea "گۆشت ساج شاورمە لەگەڵ پاقلە و هوموس لەگەڵ تاهینی و سۆسی سیر و سوورکراوەی فەرەنس…"
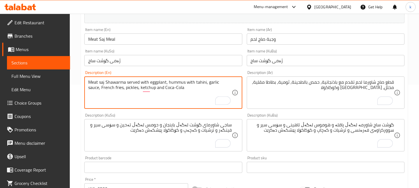
click at [180, 92] on textarea "Meat saj Shawarma served with eggplant, hummus with tahini, garlic sauce, Frenc…" at bounding box center [159, 93] width 143 height 27
type textarea "Meat saj Shawarma served with eggplant, hummus with tahini, garlic sauce, Frenc…"
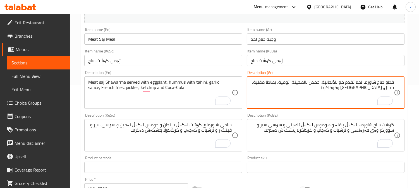
click at [309, 86] on textarea "قطع صاج شاورما لحم تقدم مع باذنجانية, حمص بالطحينة, ثومية, بطاطا مقلية, مخلل, ك…" at bounding box center [322, 93] width 143 height 27
paste textarea "شاورما لحم صاج تقدم مع باذنجان، حمص بالطحينة، صلصة الثوم، بطاطس مقلية، مخلل، كا…"
type textarea "شاورما لحم صاج تقدم مع باذنجان، حمص بالطحينة، صلصة الثوم، بطاطس مقلية، مخلل، كا…"
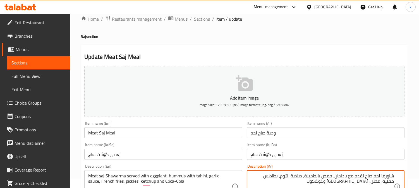
scroll to position [0, 0]
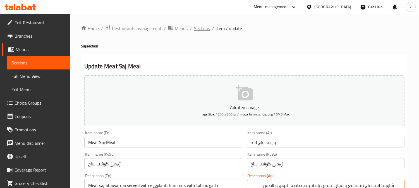
click at [199, 31] on span "Sections" at bounding box center [202, 28] width 16 height 7
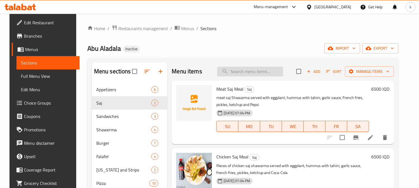
click at [240, 75] on input "search" at bounding box center [250, 72] width 66 height 10
paste input "Chicken Saj Meal"
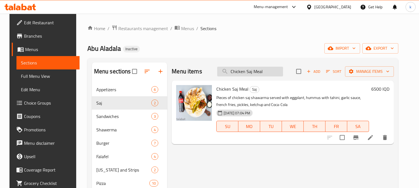
click at [252, 71] on input "Chicken Saj Meal" at bounding box center [250, 72] width 66 height 10
paste input "Rizo Classic"
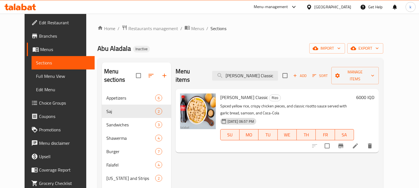
type input "Rizo Classic"
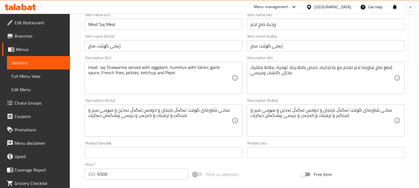
scroll to position [103, 0]
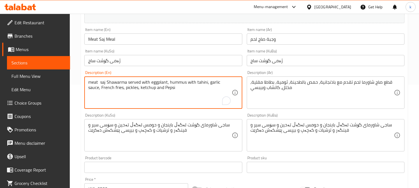
click at [159, 89] on textarea "meat saj Shawarma served with eggplant, hummus with tahini, garlic sauce, Frenc…" at bounding box center [159, 93] width 143 height 27
paste textarea "Shawarma meat saj pieces served with eggplant, hummus with tahini, garlic sauce…"
type textarea "Shawarma meat saj pieces served with eggplant, hummus with tahini, garlic sauce…"
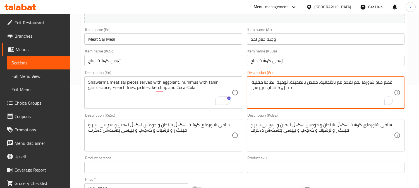
click at [289, 90] on textarea "قطع صاج شاورما لحم تقدم مع باذنجانية, حمص بالطحينة, ثومية, بطاطا مقلية, مخلل, ك…" at bounding box center [322, 93] width 143 height 27
paste textarea "، حمص بالطحينة، ثومية، بطاطا مقلية، مخلل، [GEOGRAPHIC_DATA] وكوكاكولا"
type textarea "قطع صاج شاورما لحم تقدم مع باذنجانية، حمص بالطحينة، ثومية، بطاطا مقلية، مخلل، […"
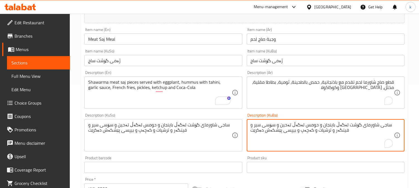
click at [283, 133] on textarea "ساجی شاورمای گۆشت لەگەڵ باینجان و حومس لەگەڵ تەحین و سۆسی سیر و فینگەر و ترشیات…" at bounding box center [322, 135] width 143 height 27
paste textarea "پارچە ساجەکانی گۆشتی شاورمە لەگەڵ پاقلە و هوموس لەگەڵ تاهینی و سۆسی سیر و سوورک…"
click at [369, 124] on textarea "پارچە ساجەکانی گۆشتی شاورمە لەگەڵ پاقلە و هوموس لەگەڵ تاهینی و سۆسی سیر و سوورک…" at bounding box center [322, 135] width 143 height 27
click at [352, 124] on textarea "پارچە ساجی گۆشتی شاورمە لەگەڵ پاقلە و هوموس لەگەڵ تاهینی و سۆسی سیر و سوورکراوە…" at bounding box center [322, 135] width 143 height 27
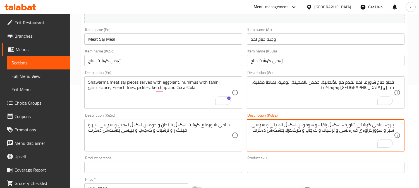
click at [352, 124] on textarea "پارچە ساجی گۆشتی شاورمە لەگەڵ پاقلە و هوموس لەگەڵ تاهینی و سۆسی سیر و سوورکراوە…" at bounding box center [322, 135] width 143 height 27
paste textarea "شاورمە"
type textarea "پارچە ساجی شاورمەی گۆشت لەگەڵ پاقلە و هوموس لەگەڵ تاهینی و سۆسی سیر و سوورکراوە…"
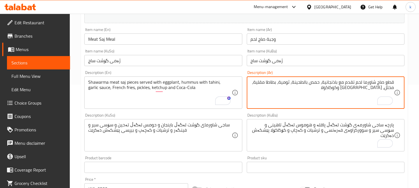
click at [330, 84] on textarea "قطع صاج شاورما لحم تقدم مع باذنجانية، حمص بالطحينة، ثومية، بطاطا مقلية، مخلل، […" at bounding box center [322, 93] width 143 height 27
paste textarea "ەڵاتەی باینجان"
type textarea "قطع صاج شاورما لحم تقدم مع باذنجانية، حمص بالطحينة، ثومية، بطاطا مقلية، مخلل، […"
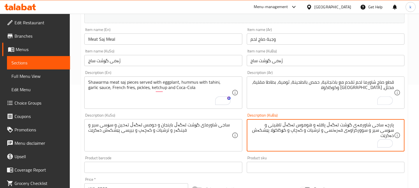
click at [328, 124] on textarea "پارچە ساجی شاورمەی گۆشت لەگەڵ پاقلە و هوموس لەگەڵ تاهینی و سۆسی سیر و سوورکراوە…" at bounding box center [322, 135] width 143 height 27
paste textarea "زەڵاتەی باینجان"
drag, startPoint x: 303, startPoint y: 125, endPoint x: 264, endPoint y: 126, distance: 39.1
click at [264, 126] on textarea "پارچە ساجی شاورمەی گۆشت لەگەڵ زەڵاتەی باینجان، هوموس لەگەڵ تاهینی و سۆسی سیر و …" at bounding box center [322, 135] width 143 height 27
click at [264, 126] on textarea "پارچە ساجی شاورمەی گۆشت لەگەڵ زەڵاتەی باینجان، حومس بە تەحین، سۆسی سیر و سوورکر…" at bounding box center [322, 135] width 143 height 27
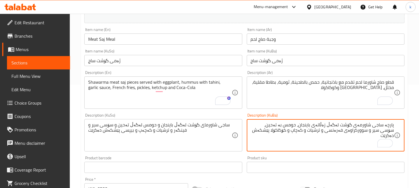
click at [264, 126] on textarea "پارچە ساجی شاورمەی گۆشت لەگەڵ زەڵاتەی باینجان، حومس بە تەحین، سۆسی سیر و سوورکر…" at bounding box center [322, 135] width 143 height 27
drag, startPoint x: 355, startPoint y: 133, endPoint x: 392, endPoint y: 132, distance: 37.4
click at [392, 132] on textarea "پارچە ساجی شاورمەی گۆشت لەگەڵ زەڵاتەی باینجان، حومس بە تەحین، سیراو، سوورکراوەی…" at bounding box center [322, 135] width 143 height 27
drag, startPoint x: 332, startPoint y: 133, endPoint x: 301, endPoint y: 135, distance: 31.6
click at [301, 135] on textarea "پارچە ساجی شاورمەی گۆشت لەگەڵ زەڵاتەی باینجان، حومس بە تەحین، سیراو، فینگەر، تر…" at bounding box center [322, 135] width 143 height 27
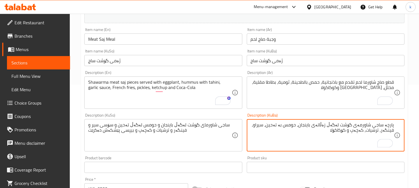
click at [342, 125] on textarea "پارچە ساجی شاورمەی گۆشت لەگەڵ زەڵاتەی باینجان، حومس بە تەحین، سیراو، فینگەر، تر…" at bounding box center [322, 135] width 143 height 27
paste textarea "پێشکەش دەکرێت"
click at [316, 131] on textarea "پارچە ساجی شاورمەی گۆشت پێشکەش دەکرێت لەگەڵ زەڵاتەی باینجان، حومس بە تەحین، سیر…" at bounding box center [322, 135] width 143 height 27
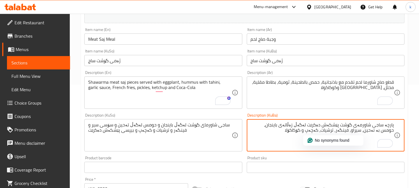
type textarea "پارچە ساجی شاورمەی گۆشت پێشکەش دەکرێت لەگەڵ زەڵاتەی باینجان، حومس بە تەحین، سیر…"
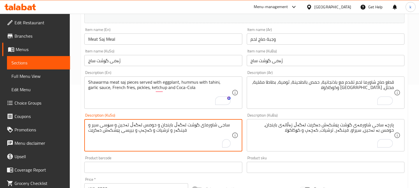
click at [146, 131] on textarea "ساجی شاورمای گۆشت لەگەڵ باینجان و حومس لەگەڵ تەحین و سۆسی سیر و فینگەر و ترشیات…" at bounding box center [159, 135] width 143 height 27
paste textarea "پارچە ساجی شاورمەی گۆشت پێشکەش دەکرێت لەگەڵ زەڵاتەی باینجان، حومس بە تەحین، سیر…"
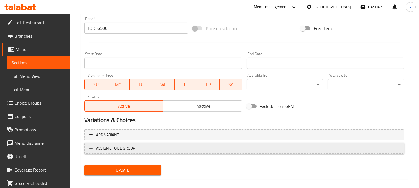
scroll to position [269, 0]
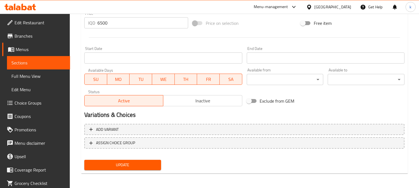
type textarea "پارچە ساجی شاورمەی گۆشت پێشکەش دەکرێت لەگەڵ زەڵاتەی باینجان، حومس بە تەحین، سیر…"
click at [149, 171] on div "Update" at bounding box center [122, 165] width 81 height 15
click at [148, 165] on span "Update" at bounding box center [123, 165] width 68 height 7
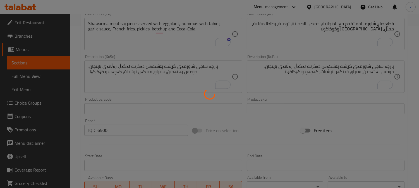
scroll to position [63, 0]
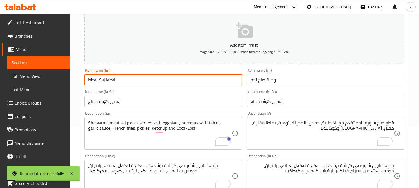
click at [118, 77] on input "Meat Saj Meal" at bounding box center [163, 79] width 158 height 11
click at [23, 71] on link "Full Menu View" at bounding box center [38, 75] width 63 height 13
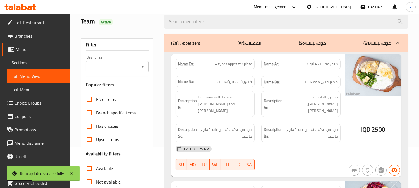
scroll to position [11, 0]
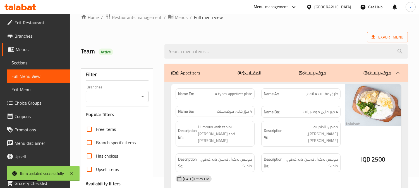
click at [20, 66] on span "Sections" at bounding box center [38, 62] width 54 height 7
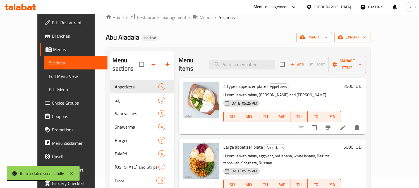
click at [239, 66] on div "Menu items Add Sort Manage items" at bounding box center [272, 64] width 187 height 27
click at [246, 64] on input "search" at bounding box center [242, 65] width 66 height 10
paste input "Meat Saj Meal"
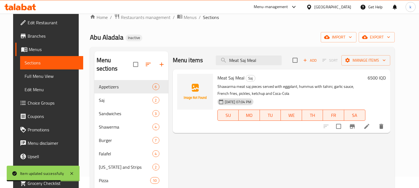
type input "Meat Saj Meal"
click at [374, 130] on li at bounding box center [367, 126] width 16 height 10
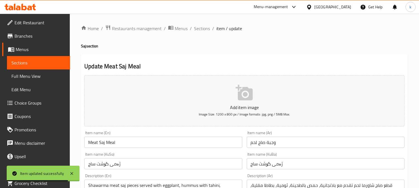
scroll to position [52, 0]
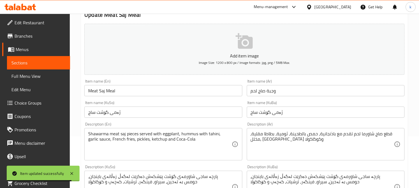
click at [282, 93] on input "وجبة صاج لحم" at bounding box center [326, 90] width 158 height 11
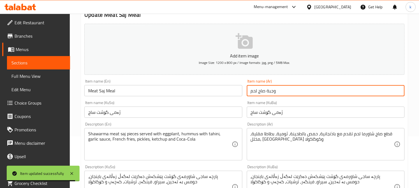
click at [282, 93] on input "وجبة صاج لحم" at bounding box center [326, 90] width 158 height 11
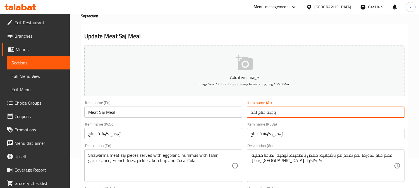
scroll to position [0, 0]
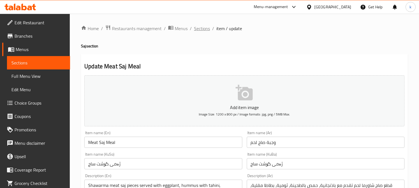
click at [198, 27] on span "Sections" at bounding box center [202, 28] width 16 height 7
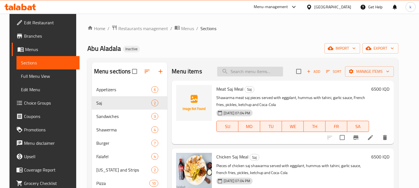
click at [256, 73] on input "search" at bounding box center [250, 72] width 66 height 10
paste input "Meat Saj Meal"
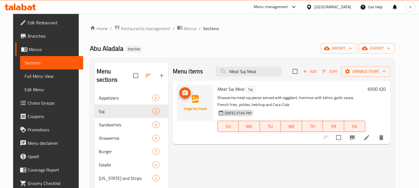
type input "Meat Saj Meal"
click at [183, 92] on icon "upload picture" at bounding box center [185, 92] width 6 height 5
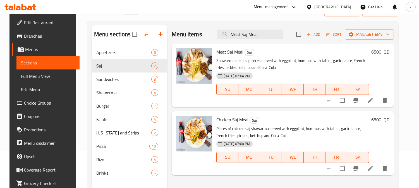
scroll to position [52, 0]
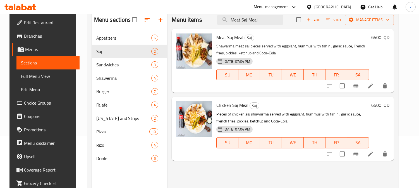
click at [41, 78] on span "Full Menu View" at bounding box center [48, 76] width 54 height 7
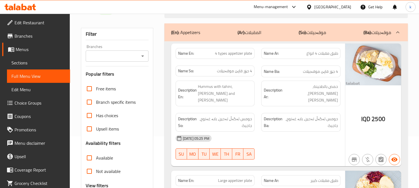
click at [109, 55] on input "Branches" at bounding box center [112, 56] width 50 height 8
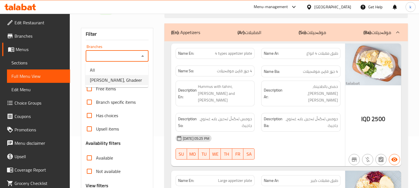
click at [118, 78] on span "[PERSON_NAME], Ghadeer" at bounding box center [116, 80] width 52 height 7
type input "[PERSON_NAME], Ghadeer"
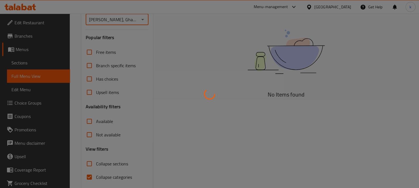
scroll to position [109, 0]
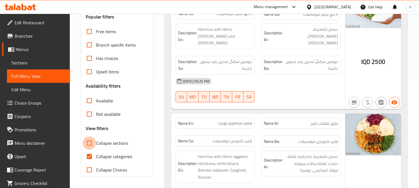
click at [86, 142] on input "Collapse sections" at bounding box center [89, 142] width 13 height 13
checkbox input "true"
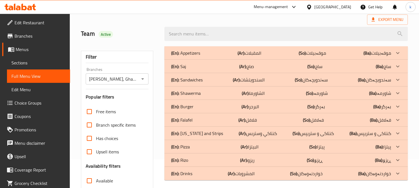
scroll to position [6, 0]
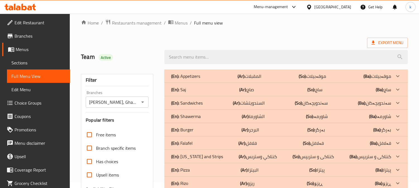
click at [252, 83] on div "(En): Saj (Ar): صاج (So): ساج (Ba): ساج" at bounding box center [285, 75] width 243 height 13
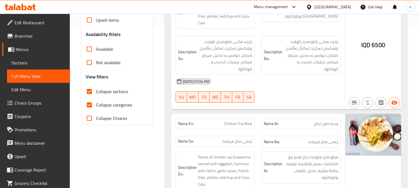
scroll to position [0, 0]
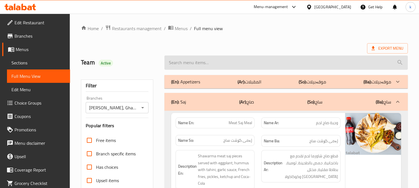
click at [183, 64] on input "search" at bounding box center [285, 63] width 243 height 14
paste input "Strips Meal"
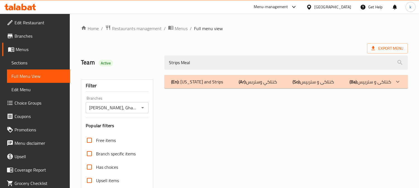
click at [309, 78] on p "(So): کنتاکی و ستریپس" at bounding box center [312, 81] width 41 height 7
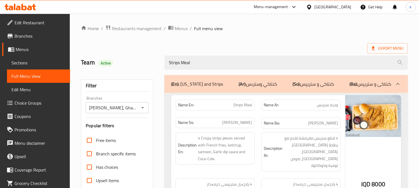
drag, startPoint x: 217, startPoint y: 64, endPoint x: 116, endPoint y: 64, distance: 101.0
click at [116, 64] on div "Team Active Strips Meal" at bounding box center [244, 62] width 333 height 25
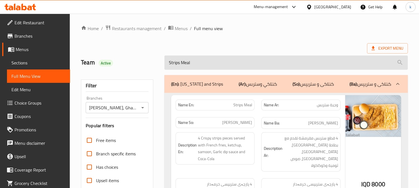
paste input "meat sj m"
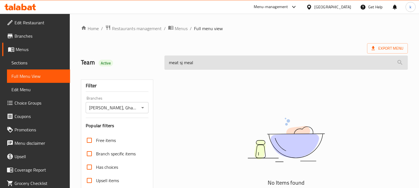
click at [182, 63] on input "meat sj meal" at bounding box center [285, 63] width 243 height 14
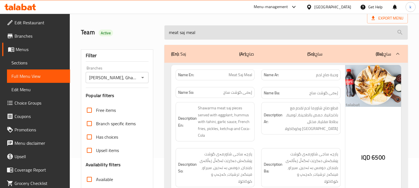
scroll to position [52, 0]
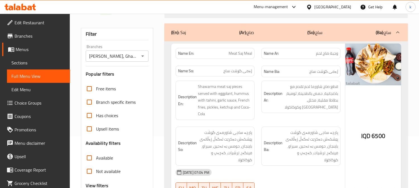
type input "meat saj meal"
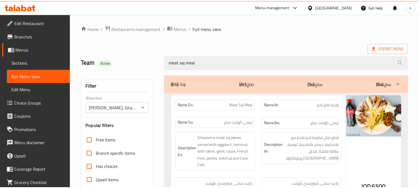
scroll to position [109, 0]
